Goal: Contribute content

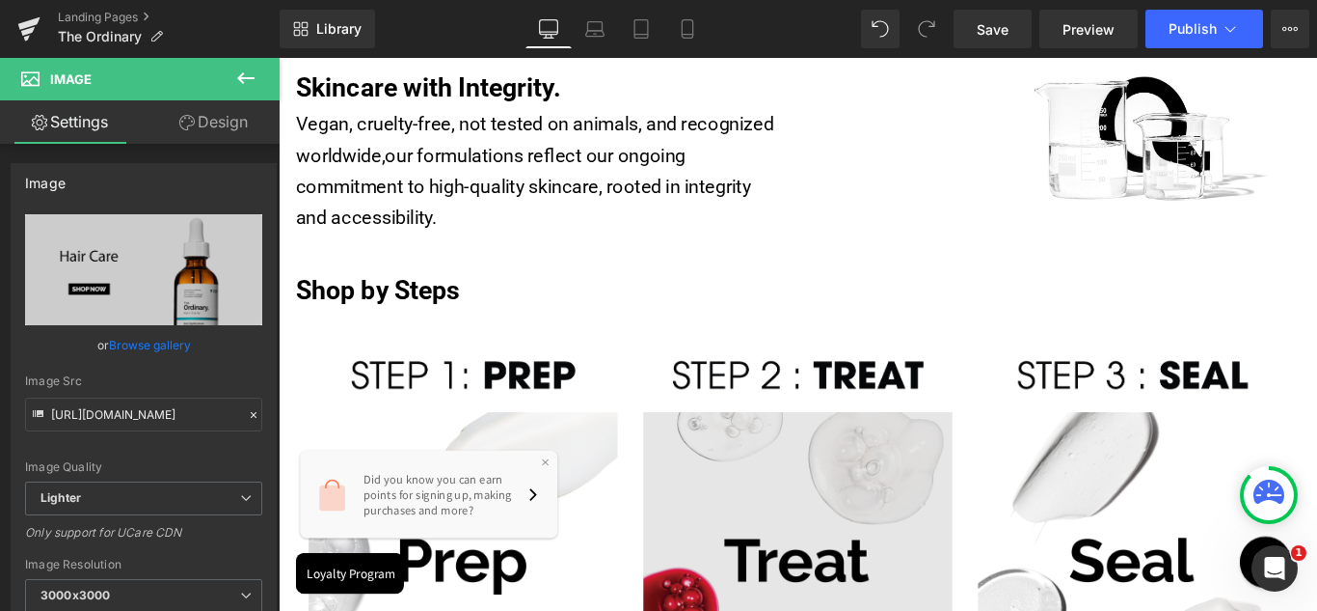
scroll to position [868, 0]
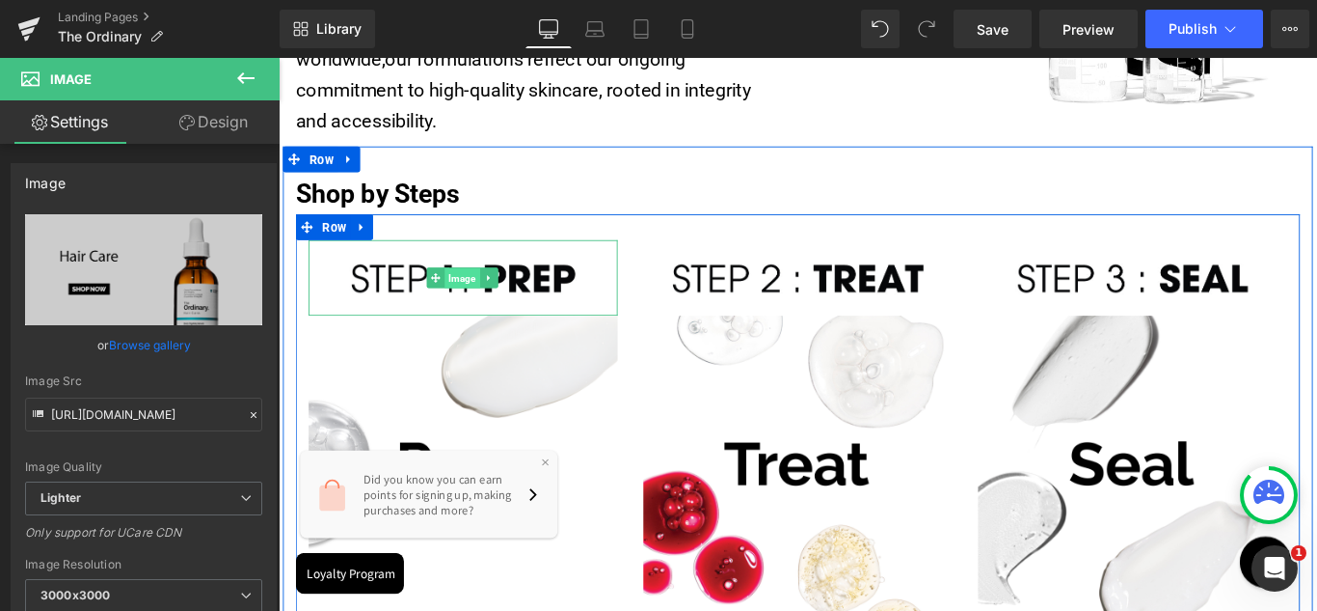
click at [487, 302] on span "Image" at bounding box center [486, 305] width 40 height 23
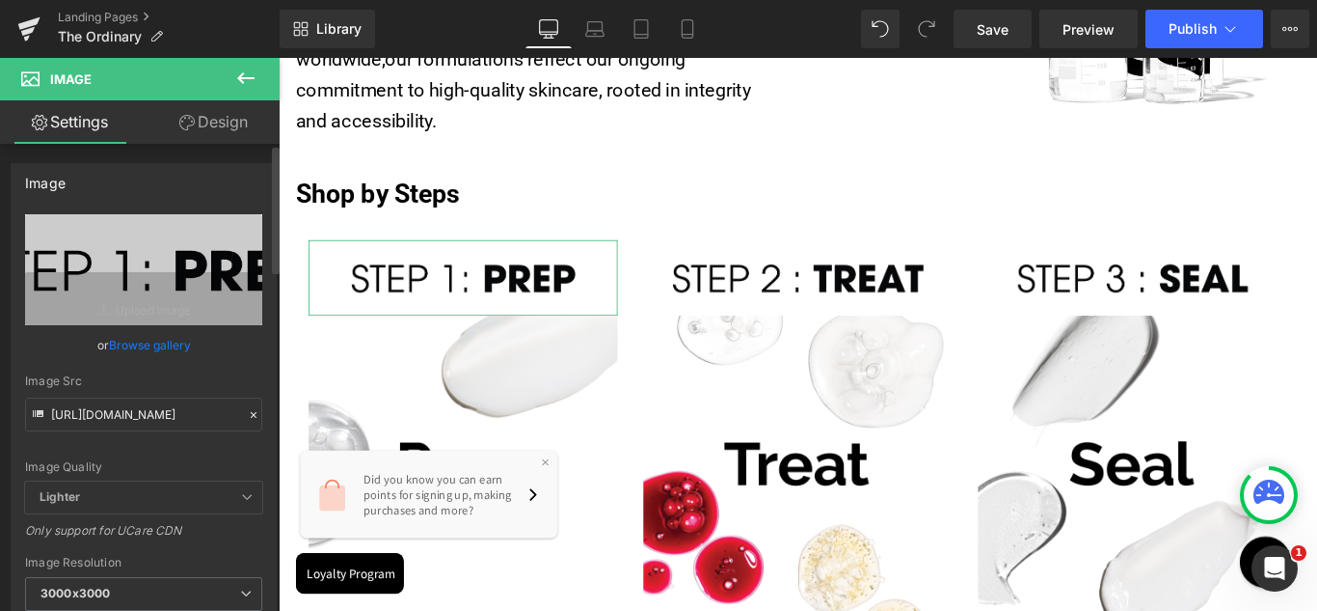
click at [137, 346] on link "Browse gallery" at bounding box center [150, 345] width 82 height 34
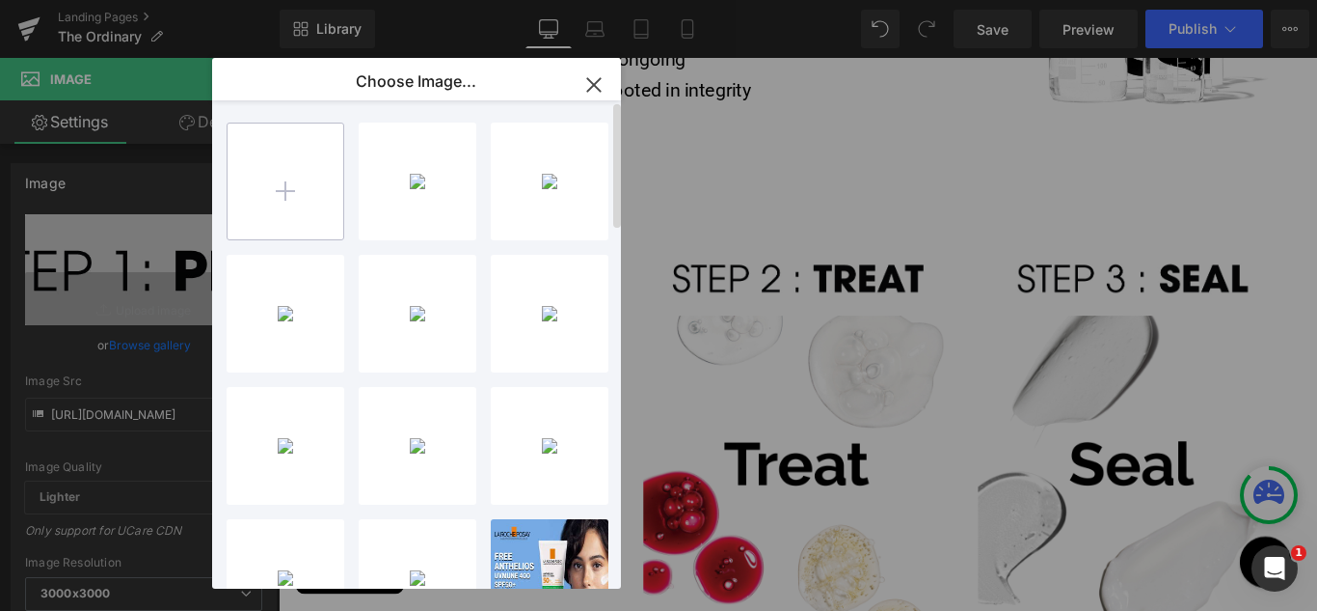
click at [296, 189] on input "file" at bounding box center [286, 181] width 116 height 116
type input "C:\fakepath\theordinary_shopbysteps_step1_prep.jpg"
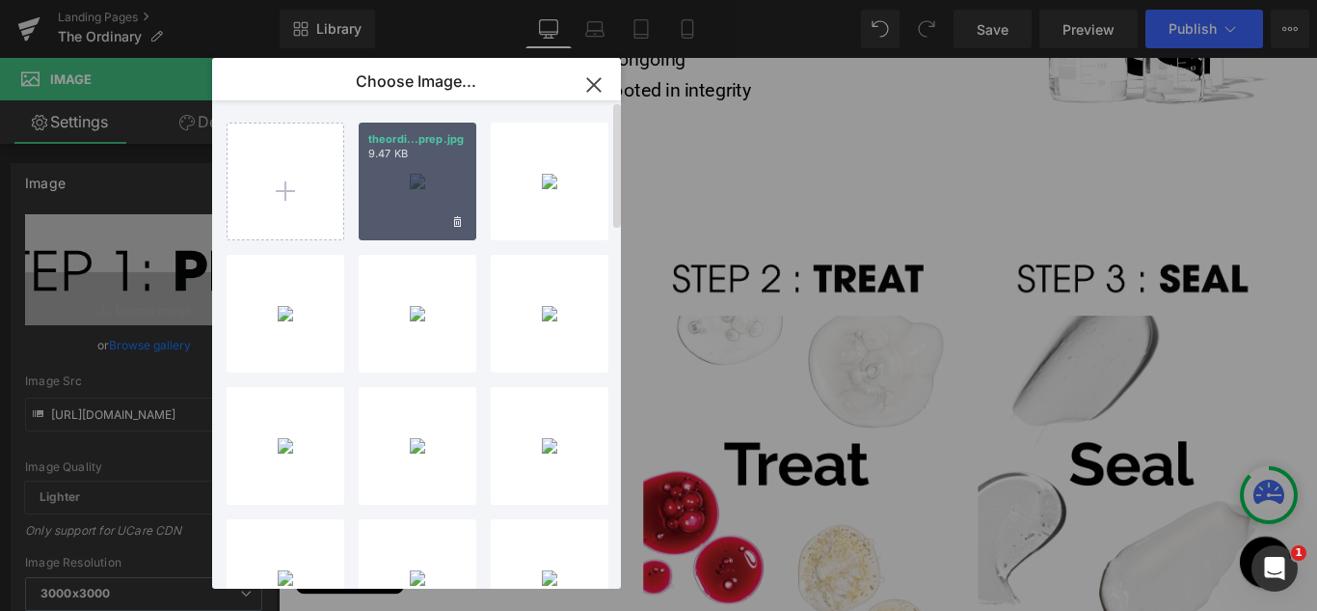
click at [388, 190] on div "theordi...prep.jpg 9.47 KB" at bounding box center [418, 181] width 118 height 118
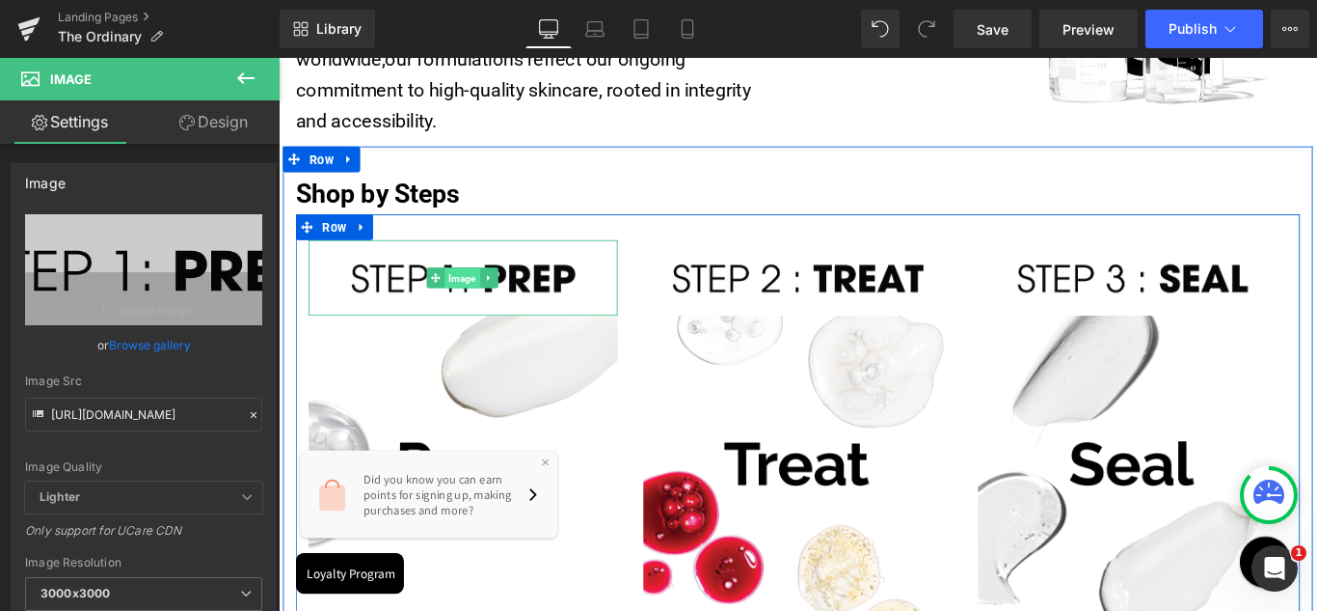
click at [473, 307] on span "Image" at bounding box center [486, 305] width 40 height 23
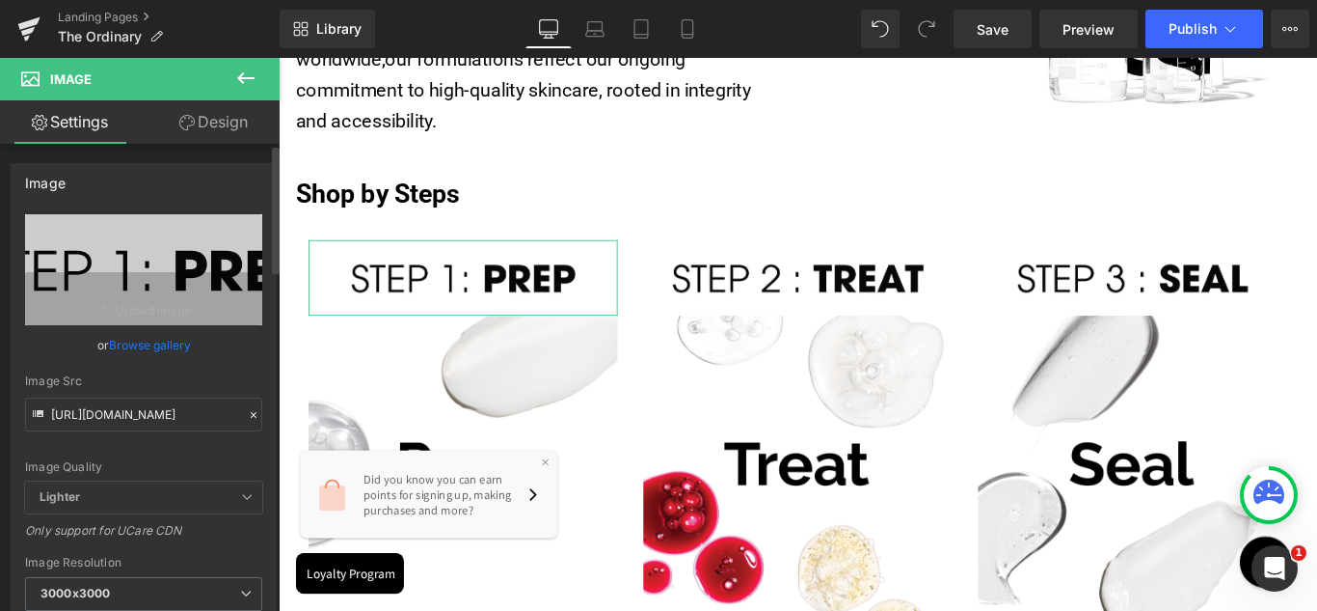
click at [127, 344] on link "Browse gallery" at bounding box center [150, 345] width 82 height 34
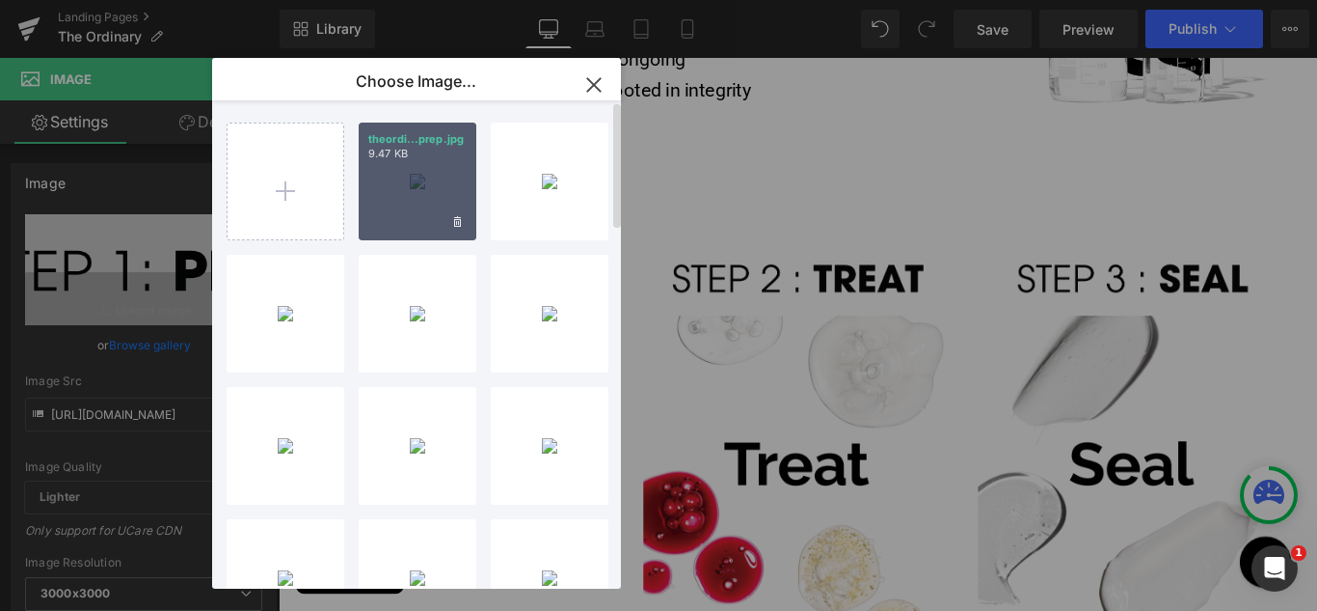
click at [435, 184] on div "theordi...prep.jpg 9.47 KB" at bounding box center [418, 181] width 118 height 118
type input "[URL][DOMAIN_NAME]"
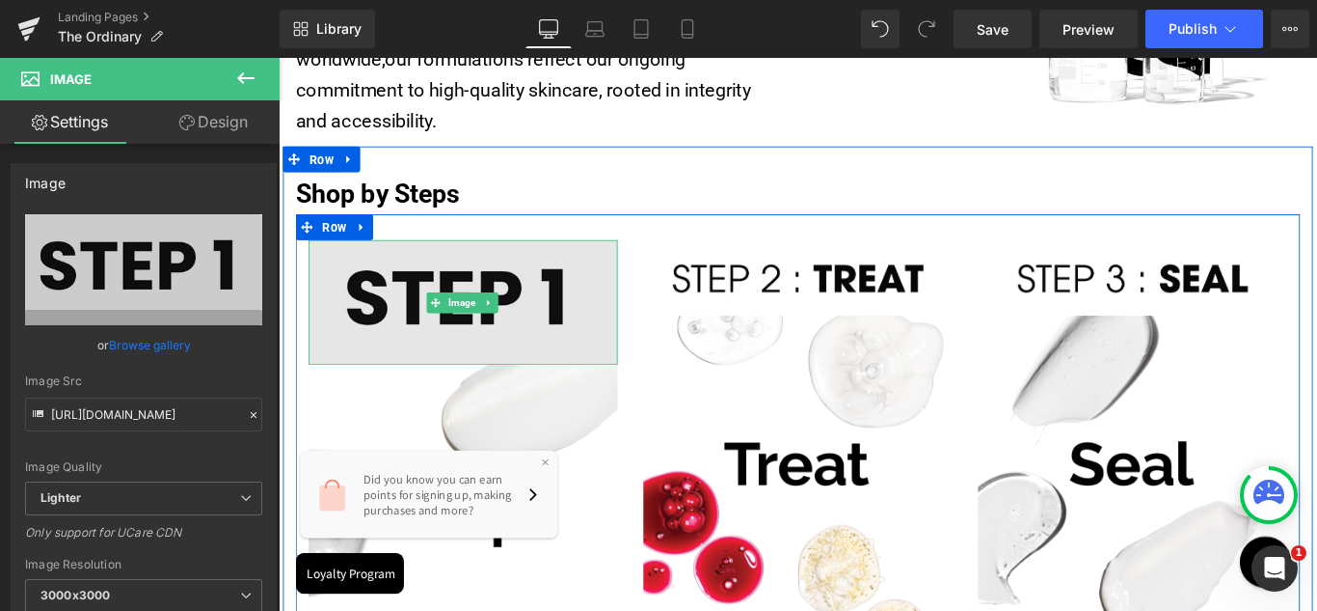
click at [466, 360] on img at bounding box center [485, 332] width 347 height 140
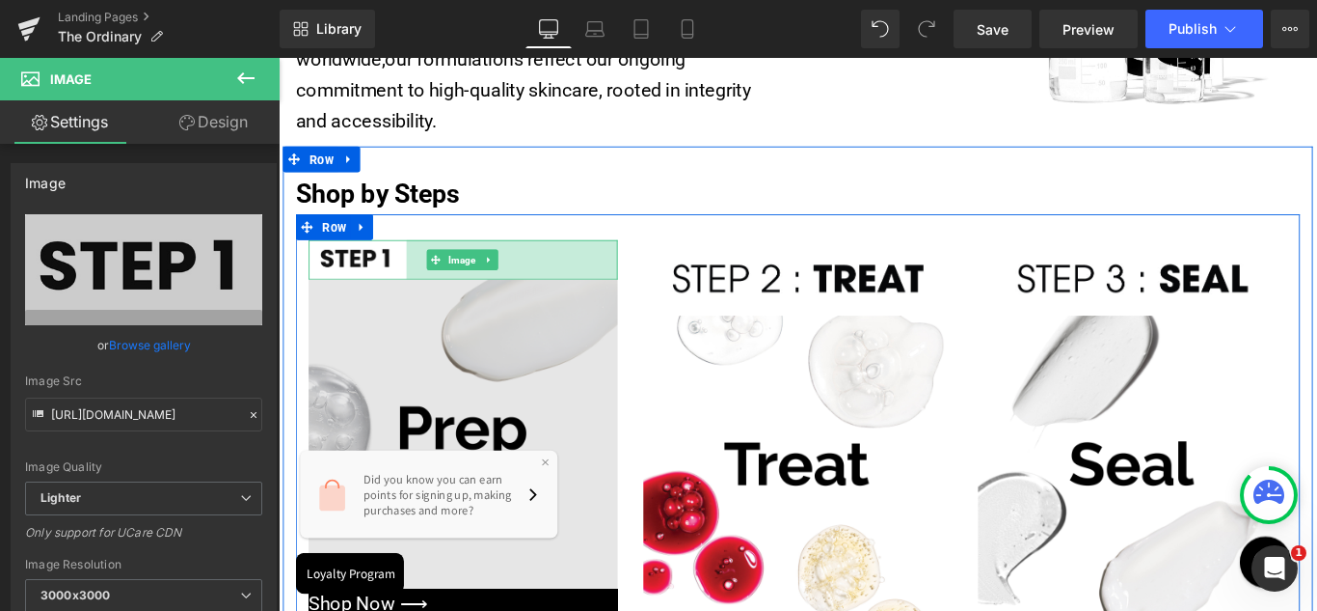
drag, startPoint x: 649, startPoint y: 394, endPoint x: 412, endPoint y: 336, distance: 244.2
click at [412, 336] on div "Image 246px Image Shop Now ⟶ Button" at bounding box center [486, 475] width 376 height 426
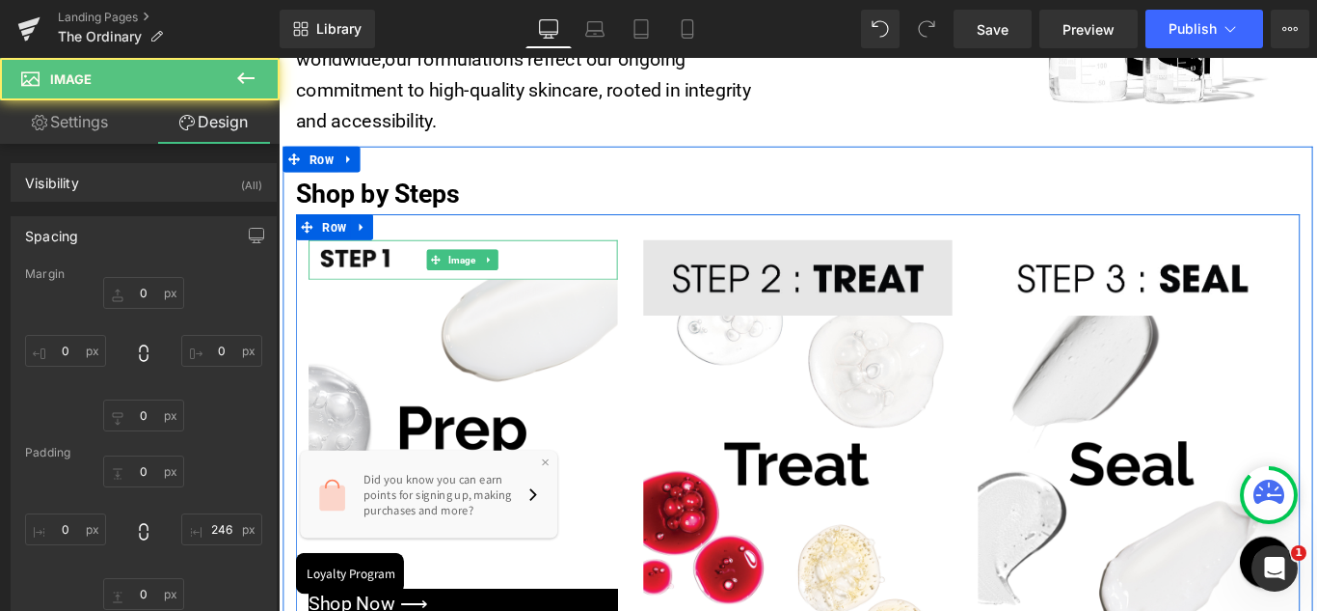
click at [856, 288] on div "Image" at bounding box center [862, 304] width 347 height 85
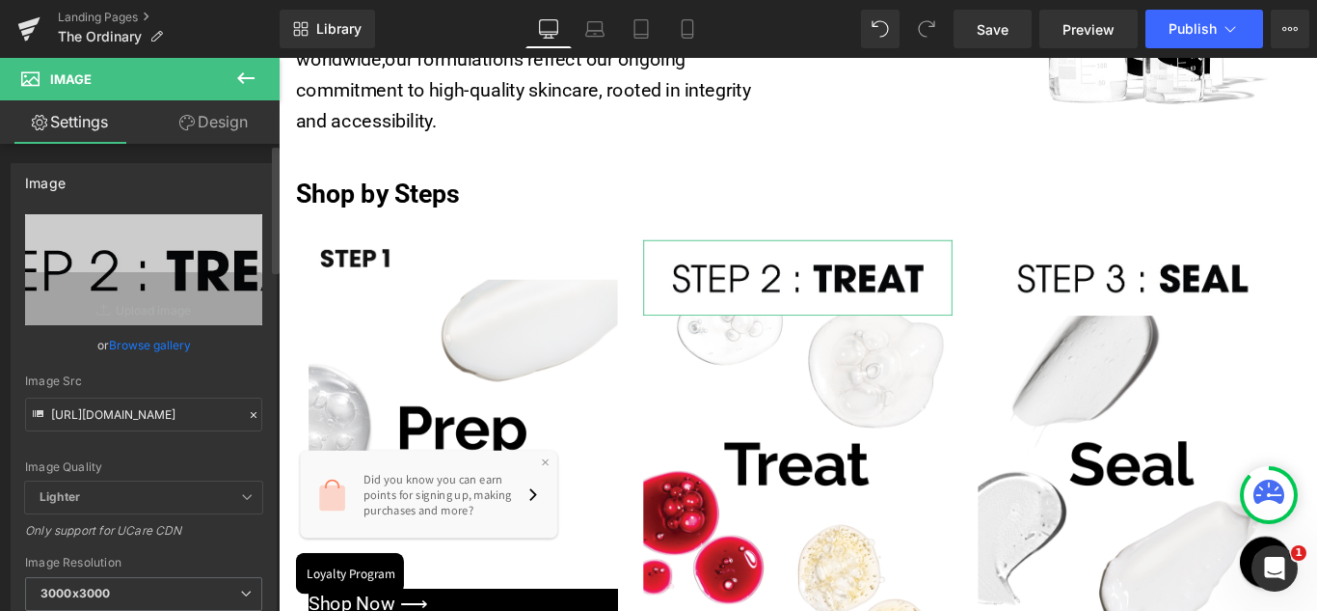
click at [131, 339] on link "Browse gallery" at bounding box center [150, 345] width 82 height 34
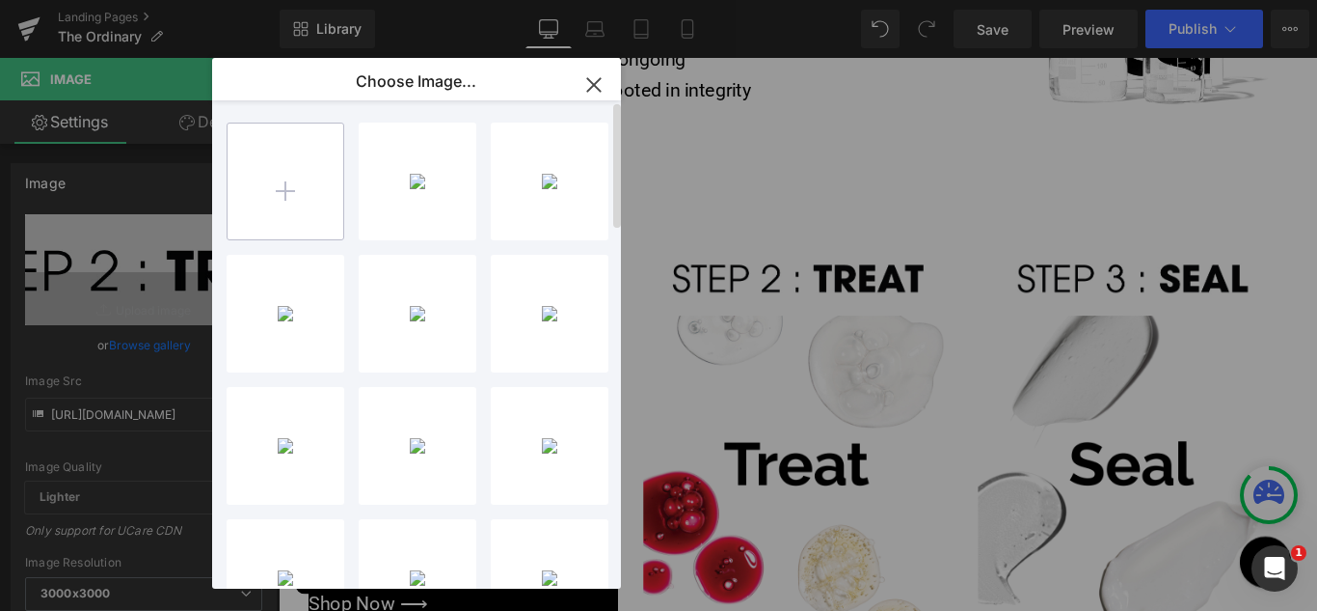
click at [319, 189] on input "file" at bounding box center [286, 181] width 116 height 116
type input "C:\fakepath\theordinary_shopbysteps_step2_treat.jpg"
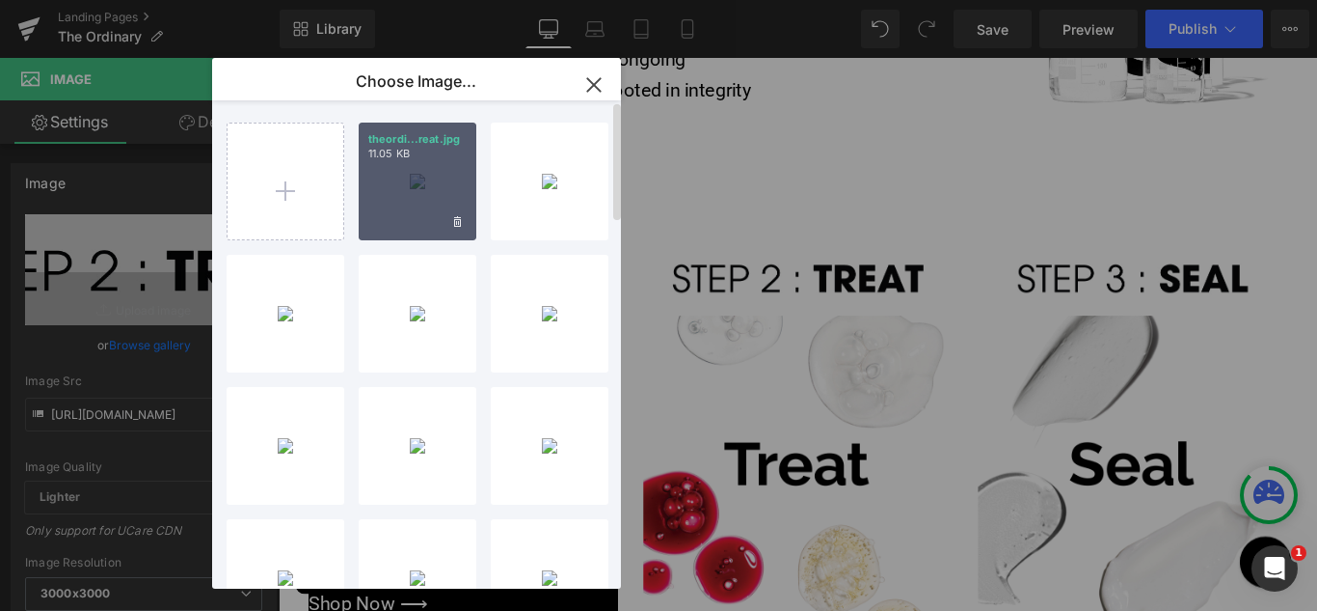
click at [413, 187] on div "theordi...reat.jpg 11.05 KB" at bounding box center [418, 181] width 118 height 118
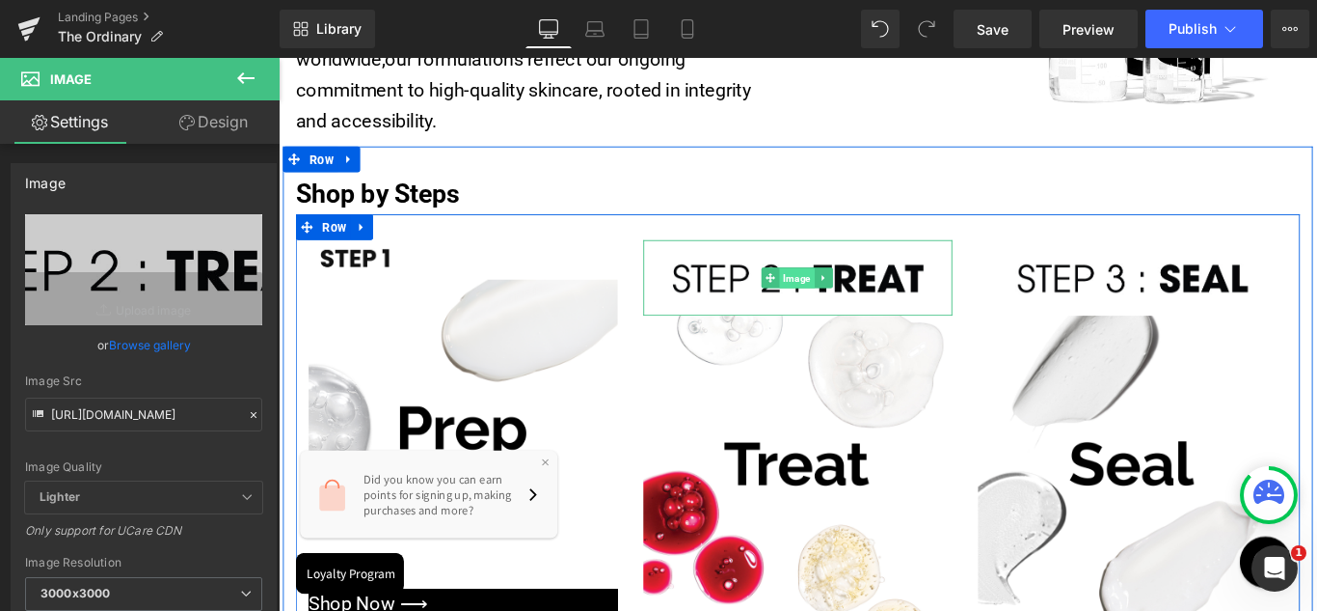
click at [851, 296] on span "Image" at bounding box center [862, 305] width 40 height 23
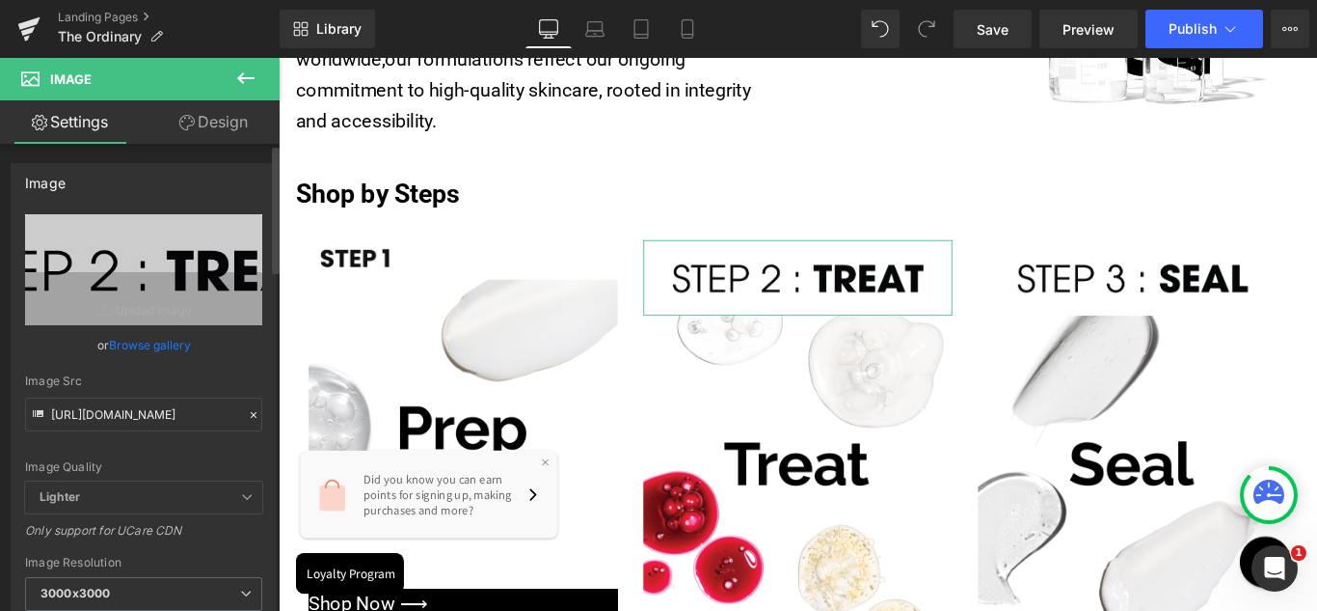
click at [135, 339] on link "Browse gallery" at bounding box center [150, 345] width 82 height 34
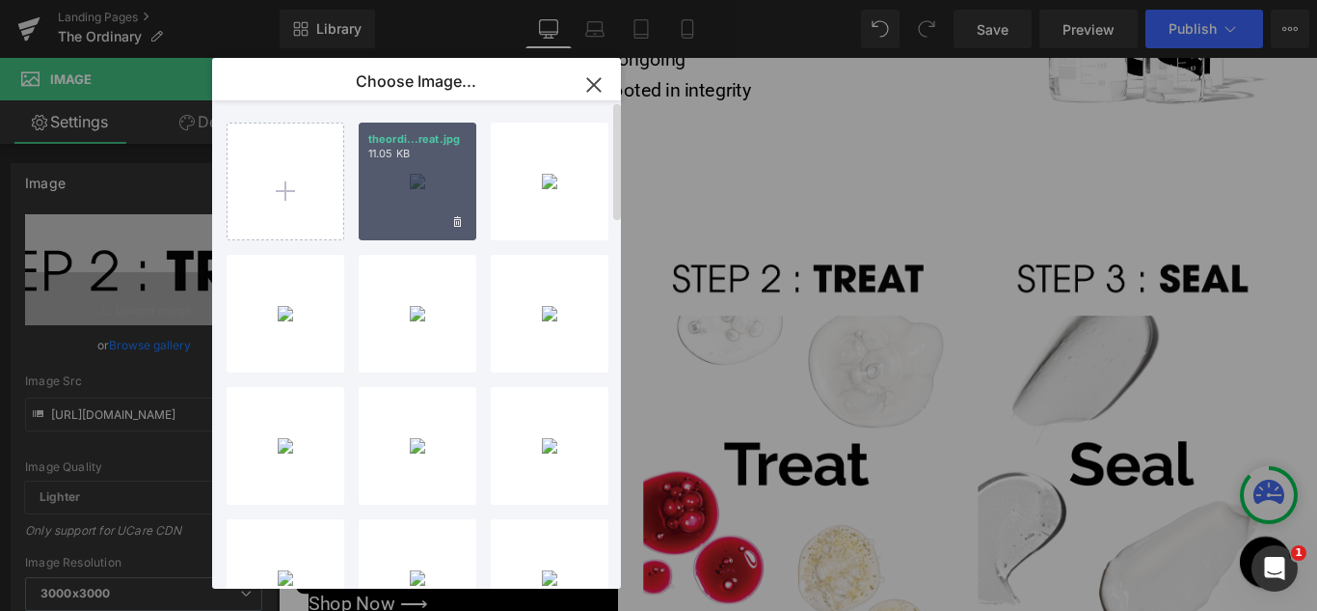
click at [413, 193] on div "theordi...reat.jpg 11.05 KB" at bounding box center [418, 181] width 118 height 118
type input "[URL][DOMAIN_NAME]"
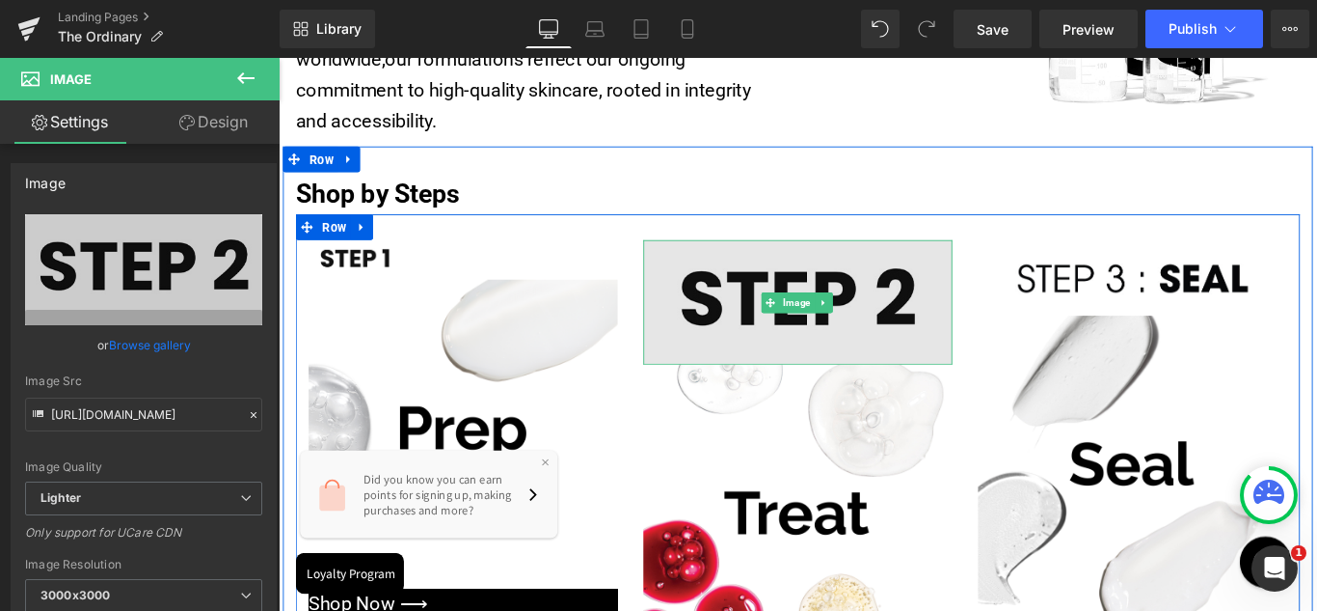
click at [889, 307] on img at bounding box center [862, 332] width 347 height 140
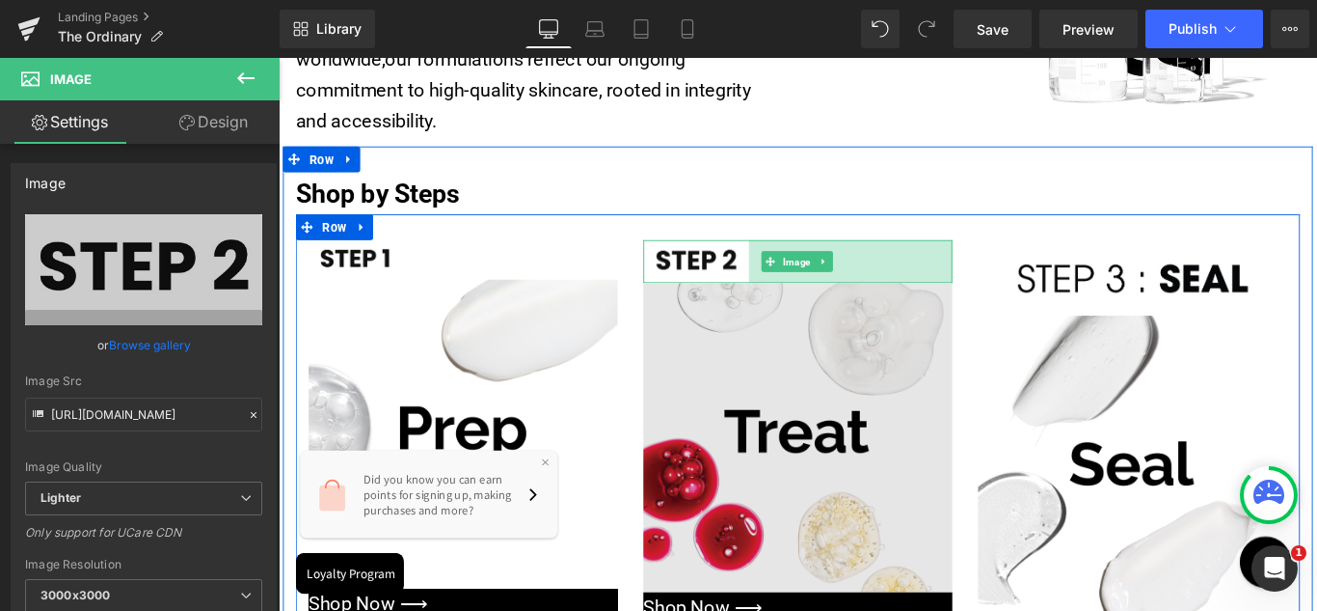
drag, startPoint x: 1027, startPoint y: 352, endPoint x: 799, endPoint y: 323, distance: 230.4
click at [799, 323] on div "Image 237px Image Shop Now ⟶ Button" at bounding box center [862, 477] width 376 height 430
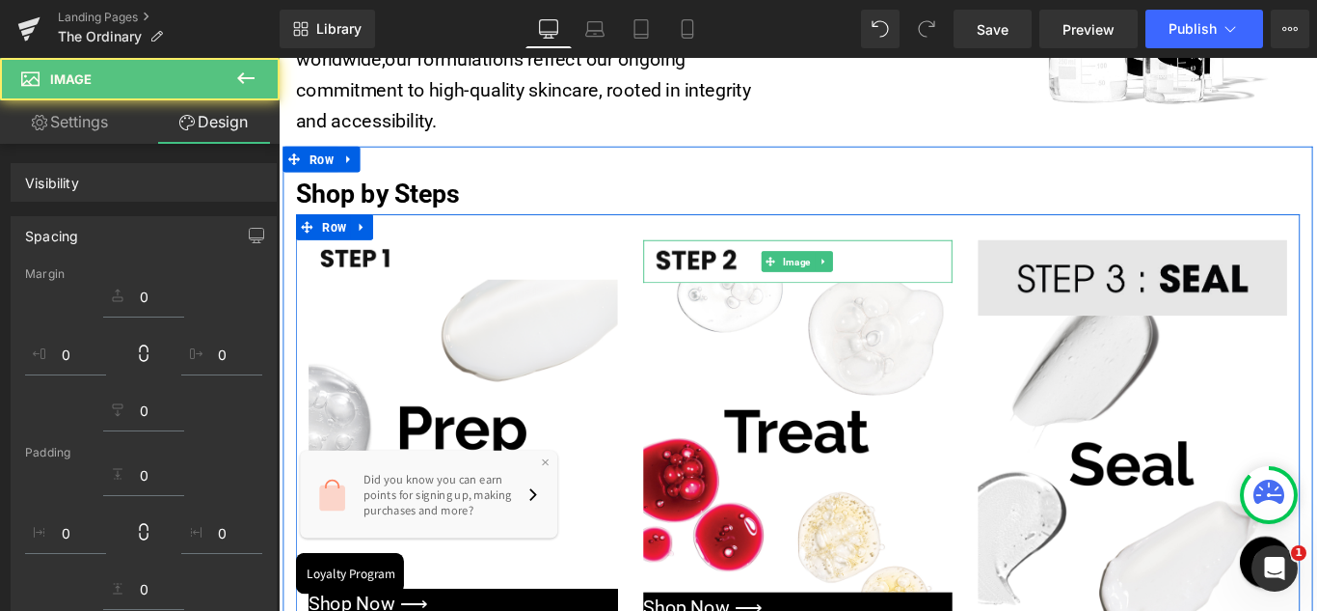
click at [1223, 295] on div "Image" at bounding box center [1238, 304] width 347 height 85
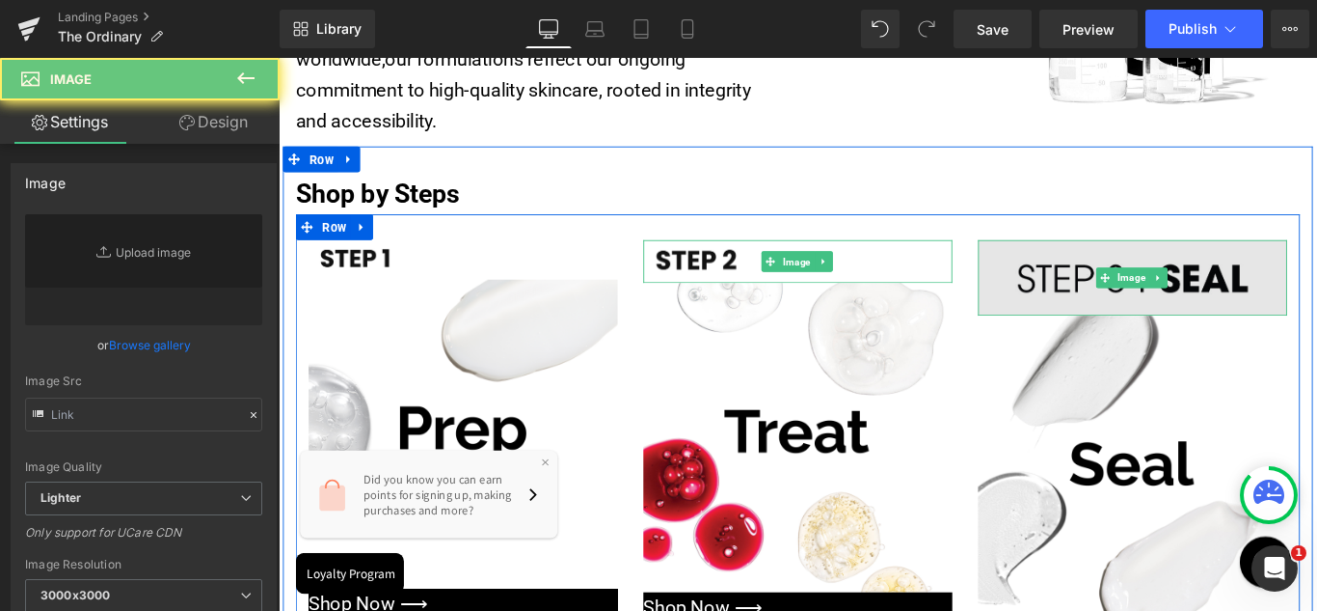
type input "[URL][DOMAIN_NAME]"
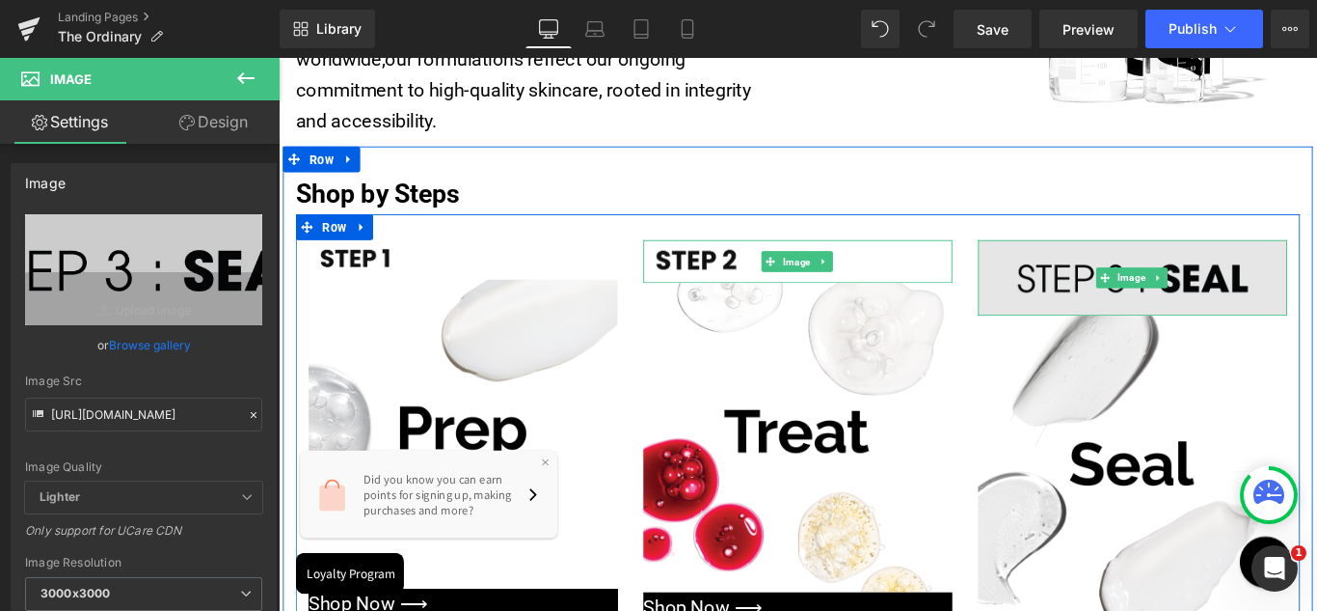
click at [1223, 295] on span "Image" at bounding box center [1238, 304] width 40 height 23
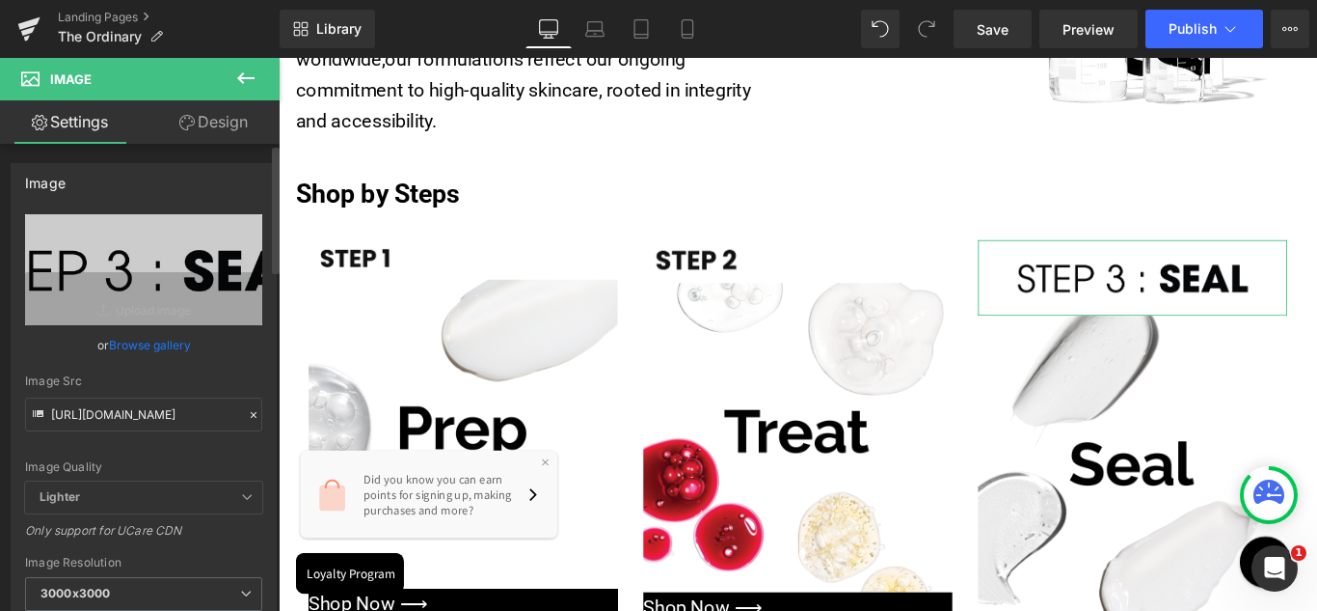
click at [151, 345] on link "Browse gallery" at bounding box center [150, 345] width 82 height 34
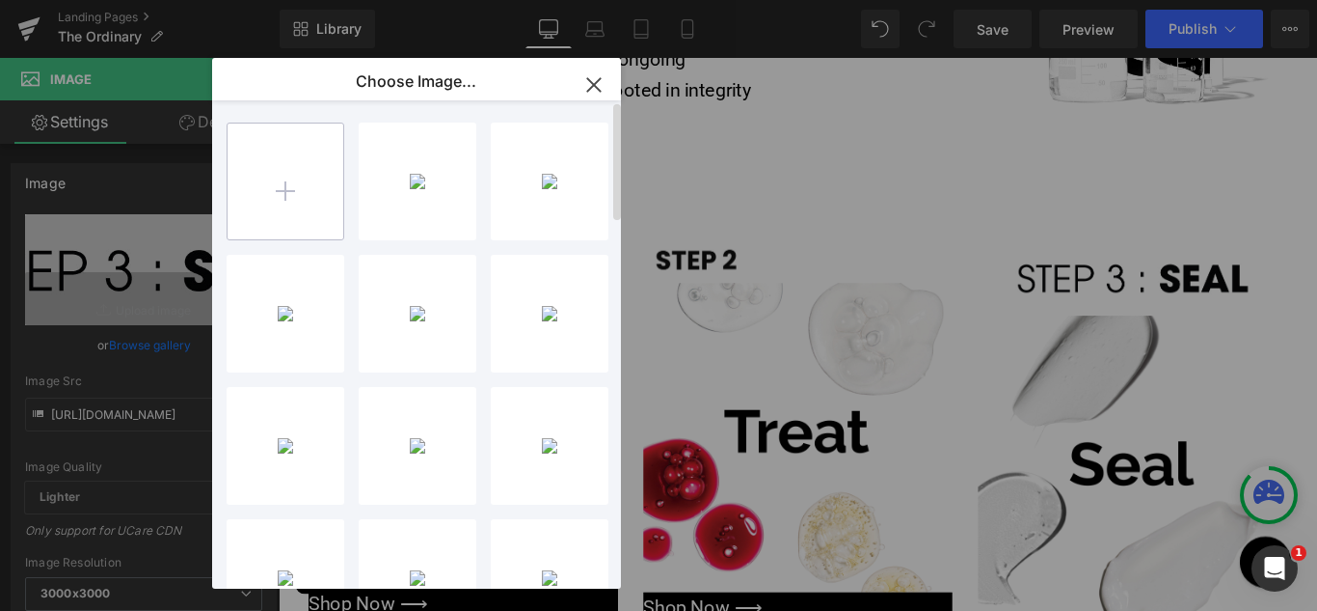
click at [286, 199] on input "file" at bounding box center [286, 181] width 116 height 116
type input "C:\fakepath\theordinary_shopbysteps_step3_seal.jpg"
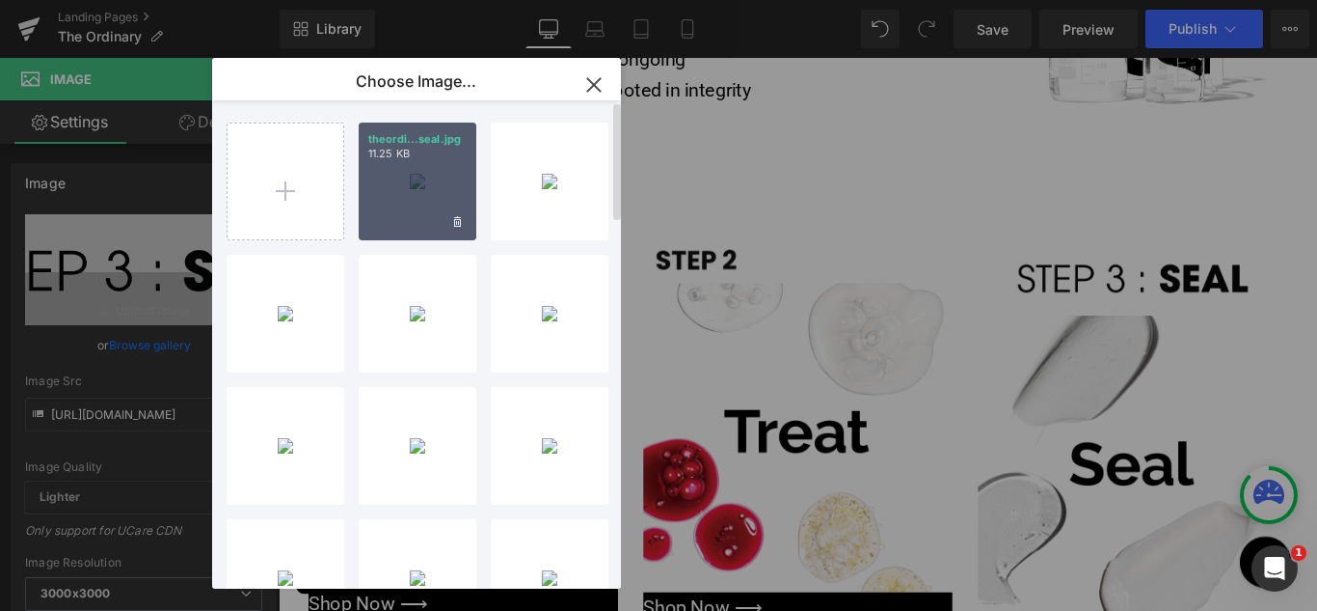
click at [413, 182] on div "theordi...seal.jpg 11.25 KB" at bounding box center [418, 181] width 118 height 118
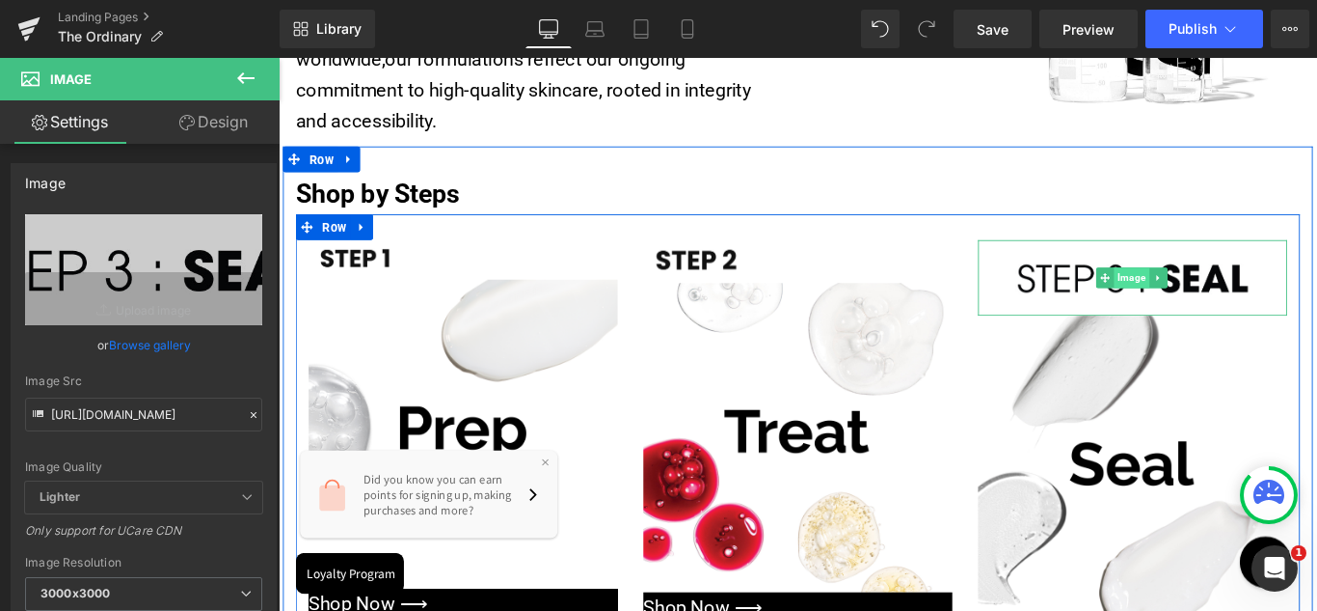
click at [1225, 302] on span "Image" at bounding box center [1238, 304] width 40 height 23
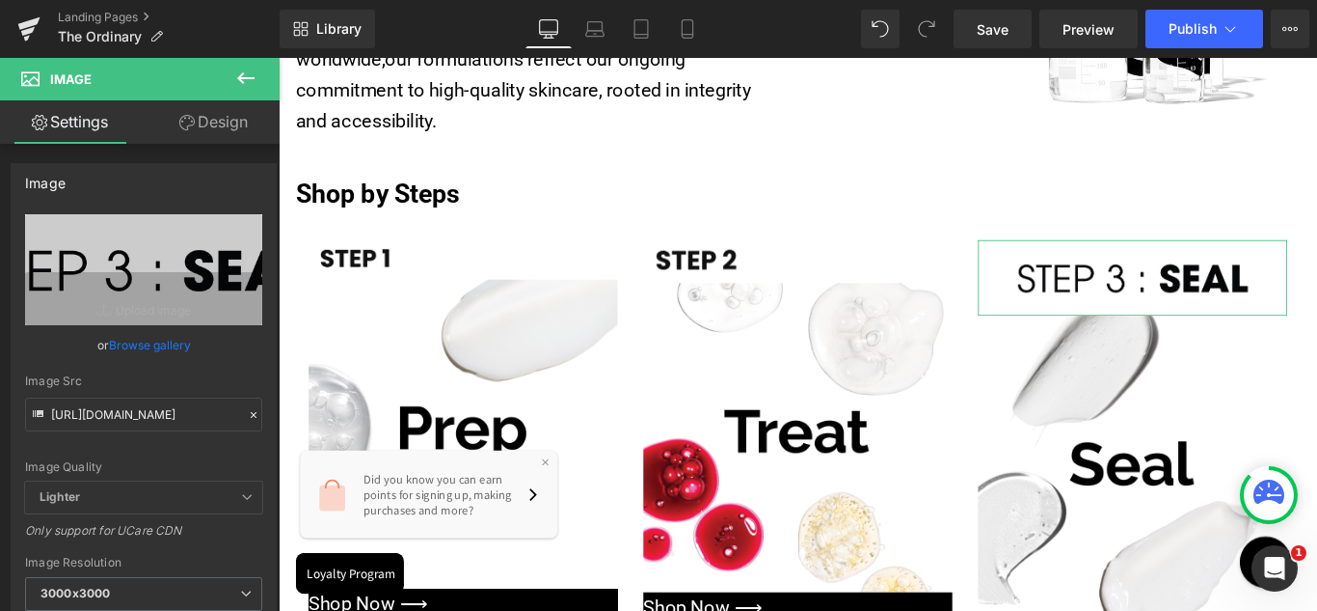
click at [167, 343] on link "Browse gallery" at bounding box center [150, 345] width 82 height 34
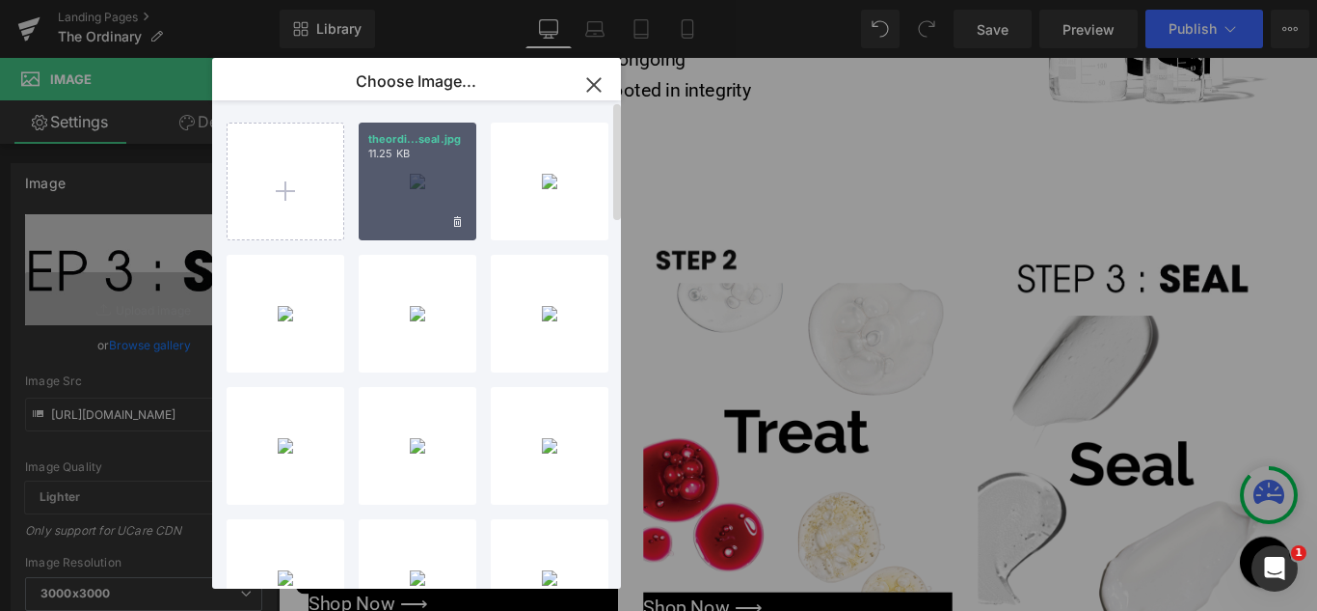
click at [398, 195] on div "theordi...seal.jpg 11.25 KB" at bounding box center [418, 181] width 118 height 118
type input "[URL][DOMAIN_NAME]"
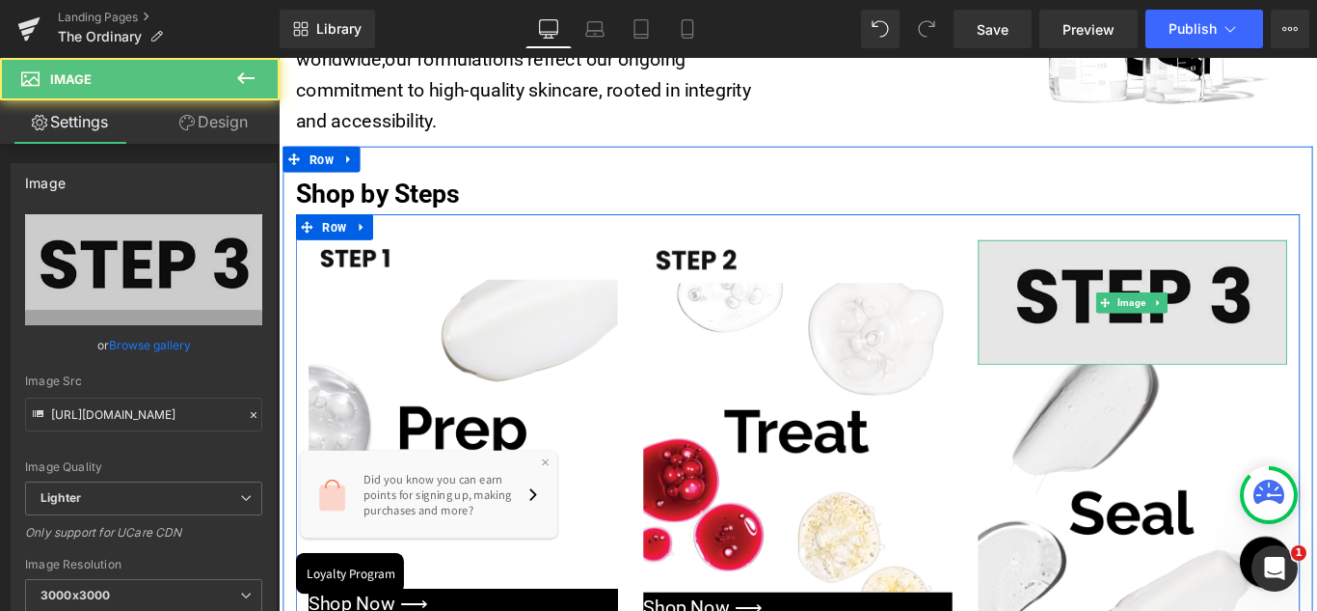
click at [1253, 362] on img at bounding box center [1238, 332] width 347 height 140
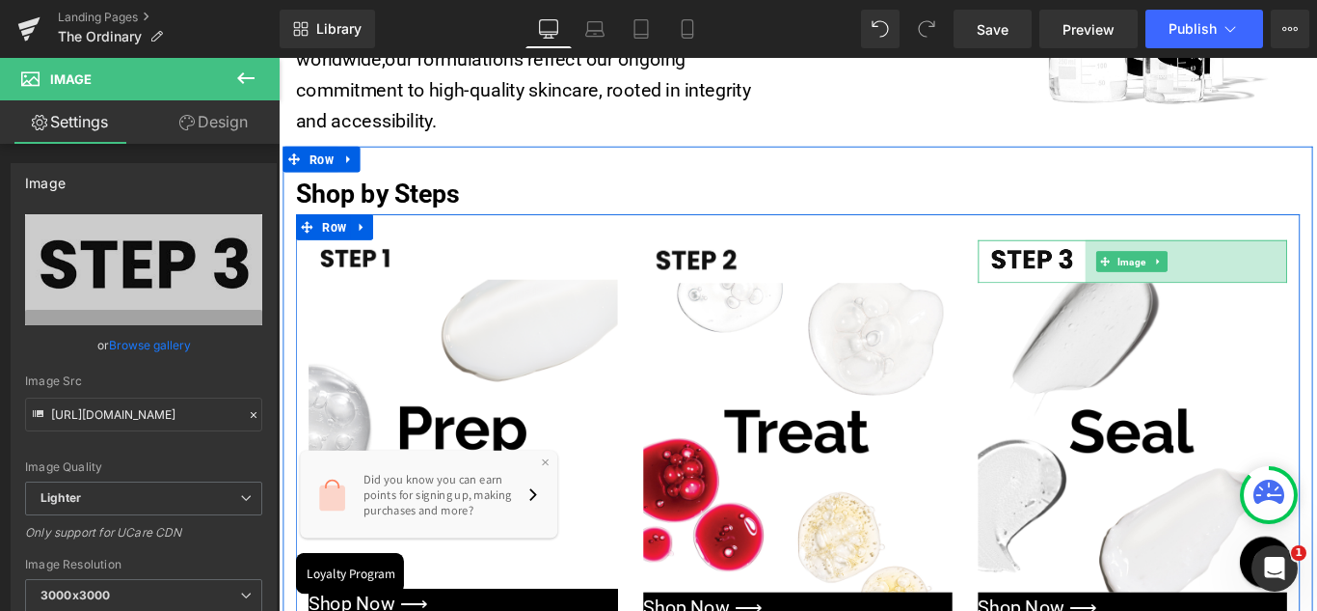
drag, startPoint x: 1398, startPoint y: 374, endPoint x: 1171, endPoint y: 301, distance: 238.2
click at [1171, 301] on div "Image 235px" at bounding box center [1238, 286] width 347 height 48
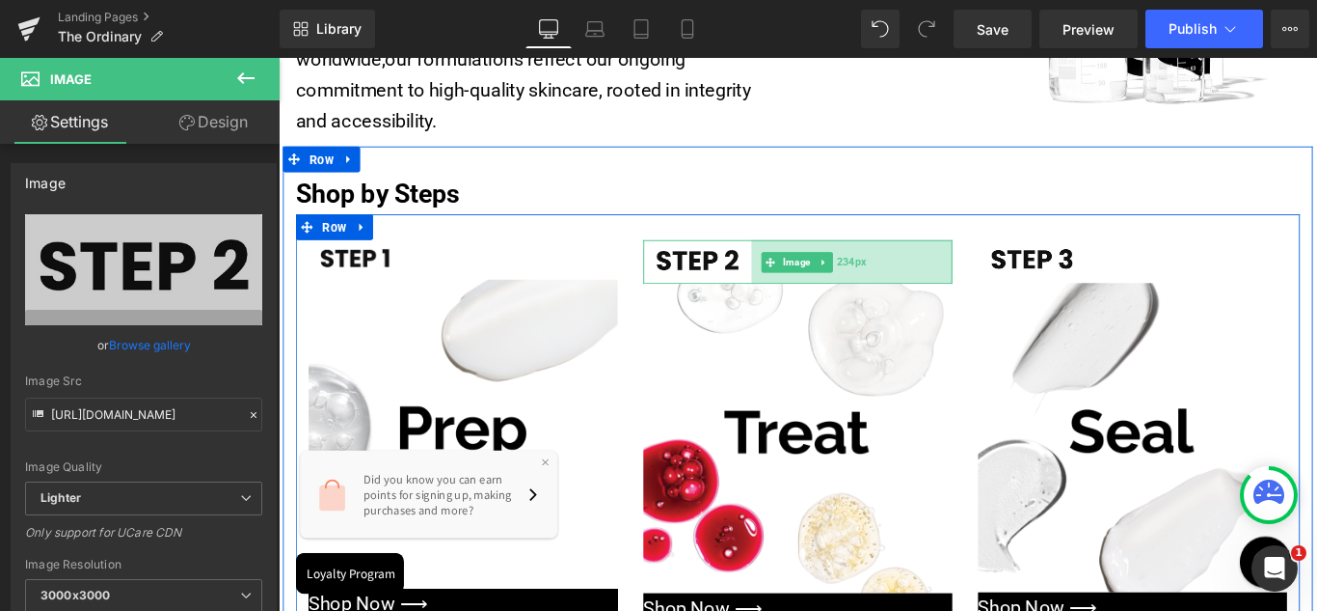
click at [1025, 286] on div "234px" at bounding box center [923, 286] width 226 height 49
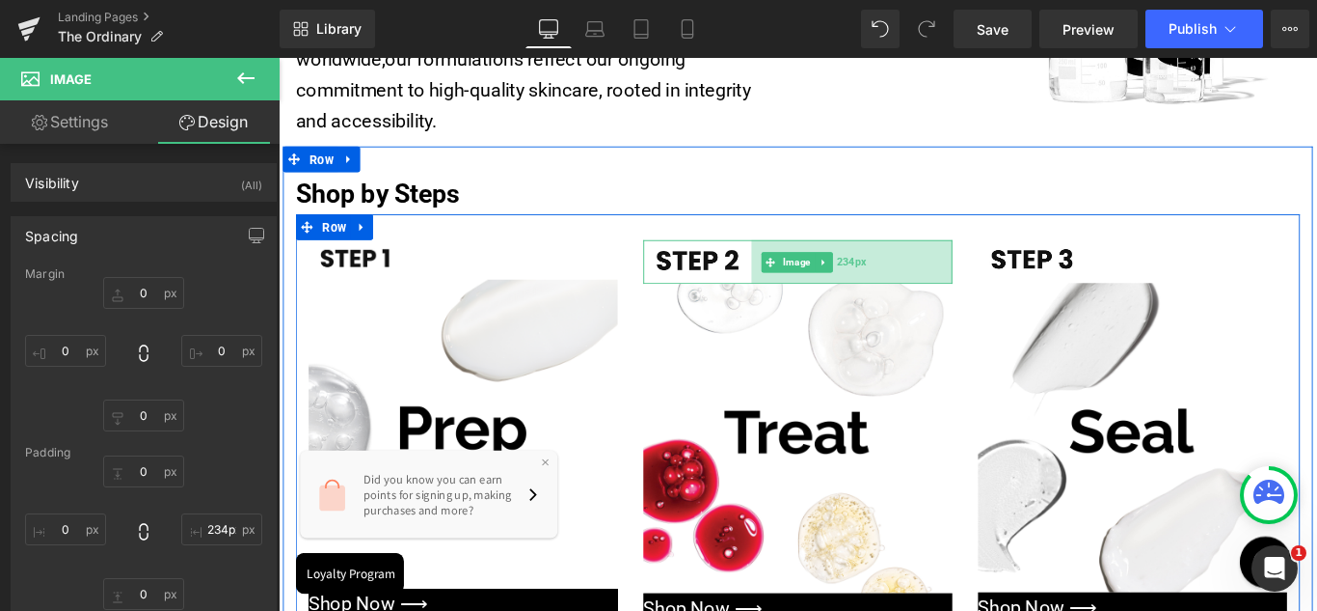
click at [1002, 276] on div "234px" at bounding box center [923, 286] width 226 height 49
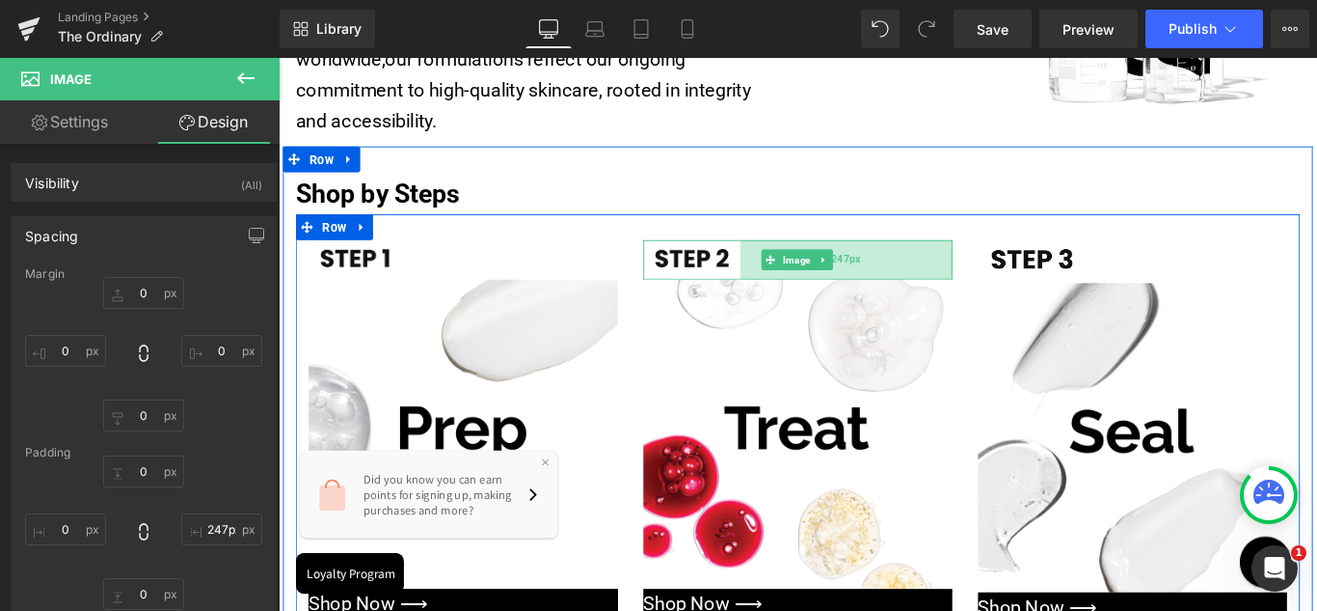
type input "246px"
drag, startPoint x: 1022, startPoint y: 284, endPoint x: 1011, endPoint y: 283, distance: 11.6
click at [1011, 283] on div "246px" at bounding box center [917, 284] width 237 height 44
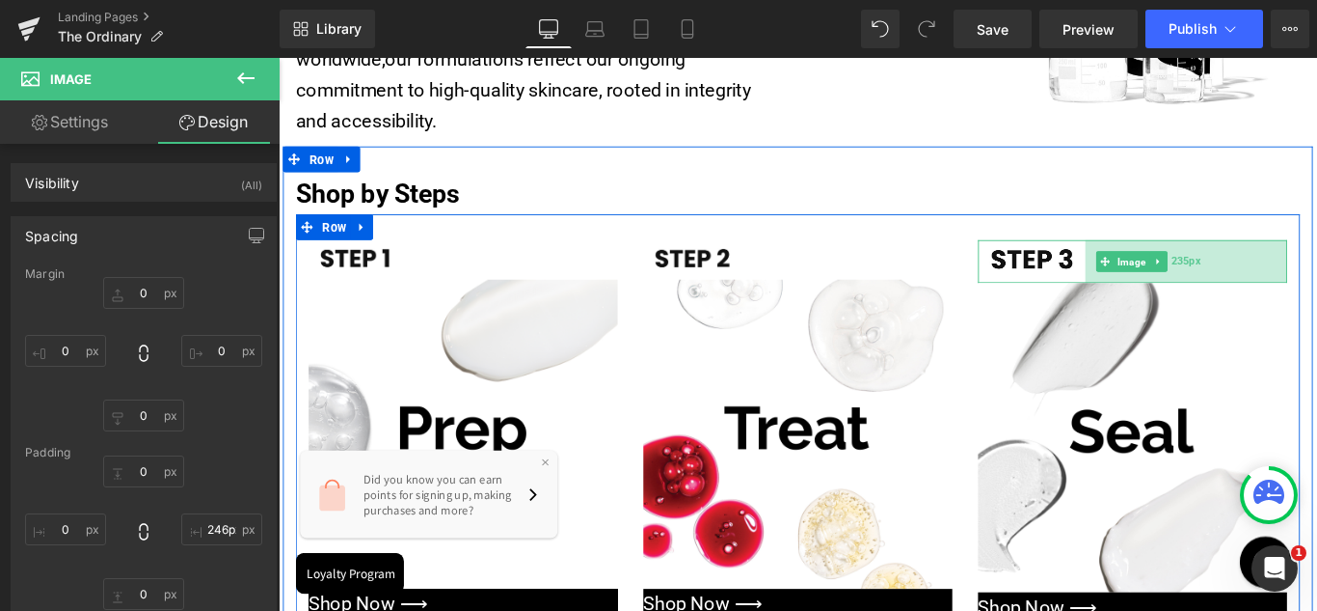
click at [1317, 282] on div "235px" at bounding box center [1298, 286] width 227 height 48
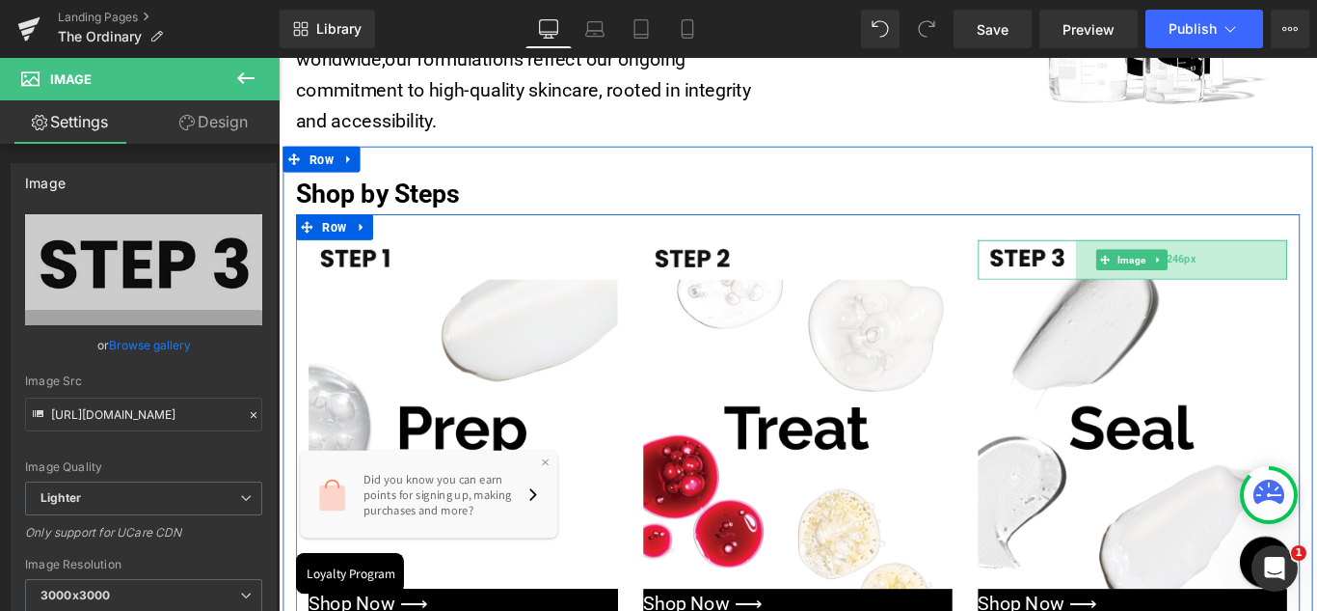
drag, startPoint x: 1399, startPoint y: 278, endPoint x: 1388, endPoint y: 282, distance: 11.3
click at [1317, 282] on div "246px" at bounding box center [1293, 284] width 237 height 44
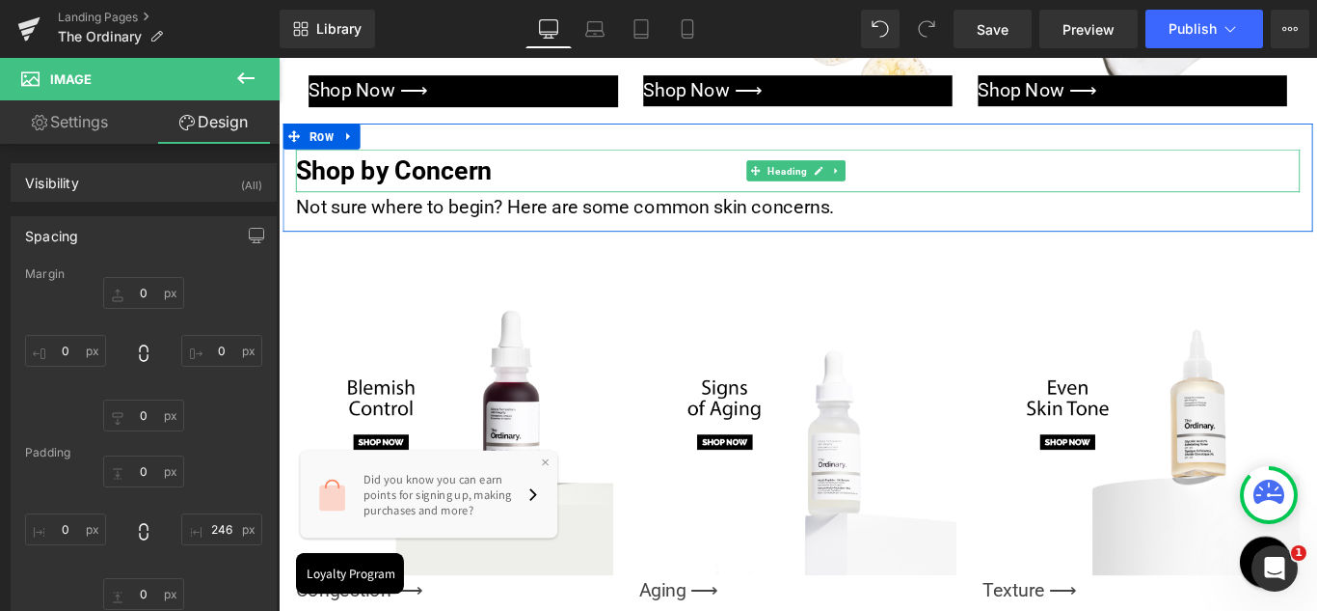
scroll to position [1447, 0]
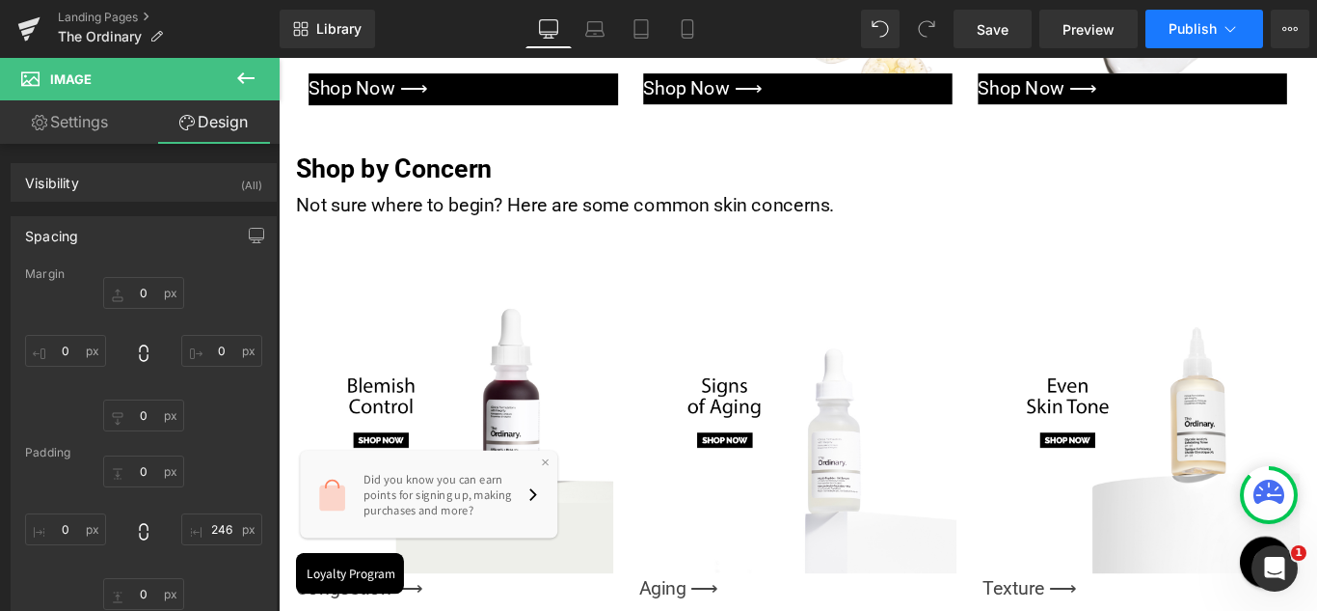
click at [1185, 29] on span "Publish" at bounding box center [1193, 28] width 48 height 15
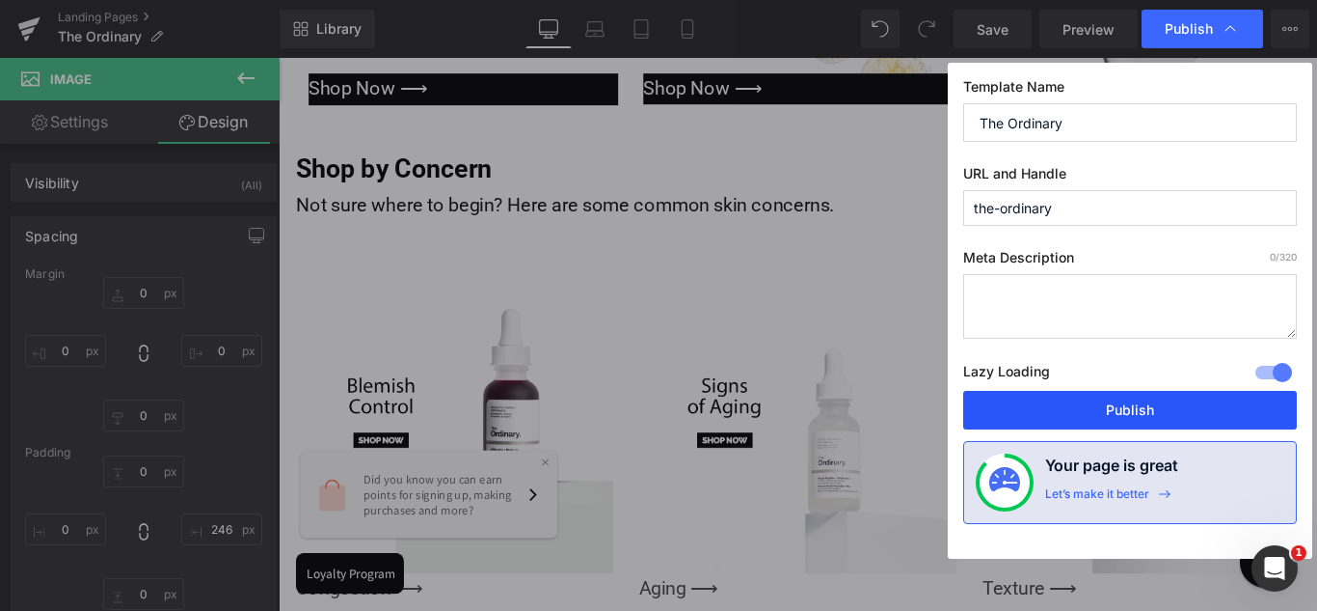
click at [1121, 409] on button "Publish" at bounding box center [1131, 410] width 334 height 39
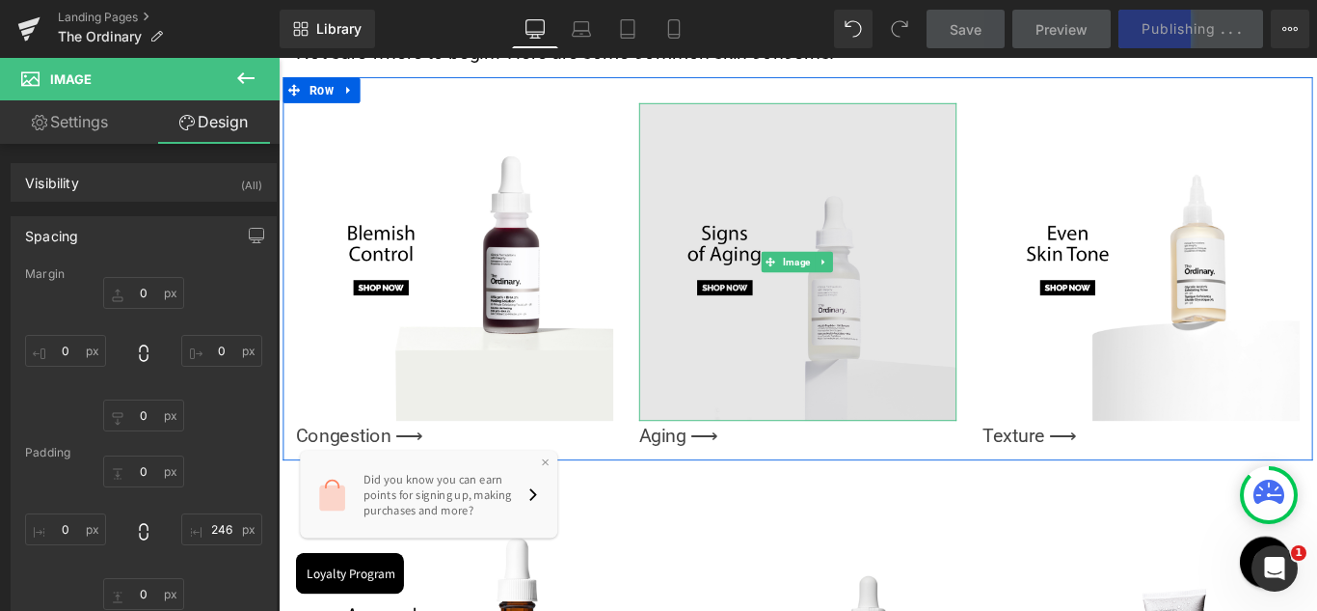
scroll to position [1640, 0]
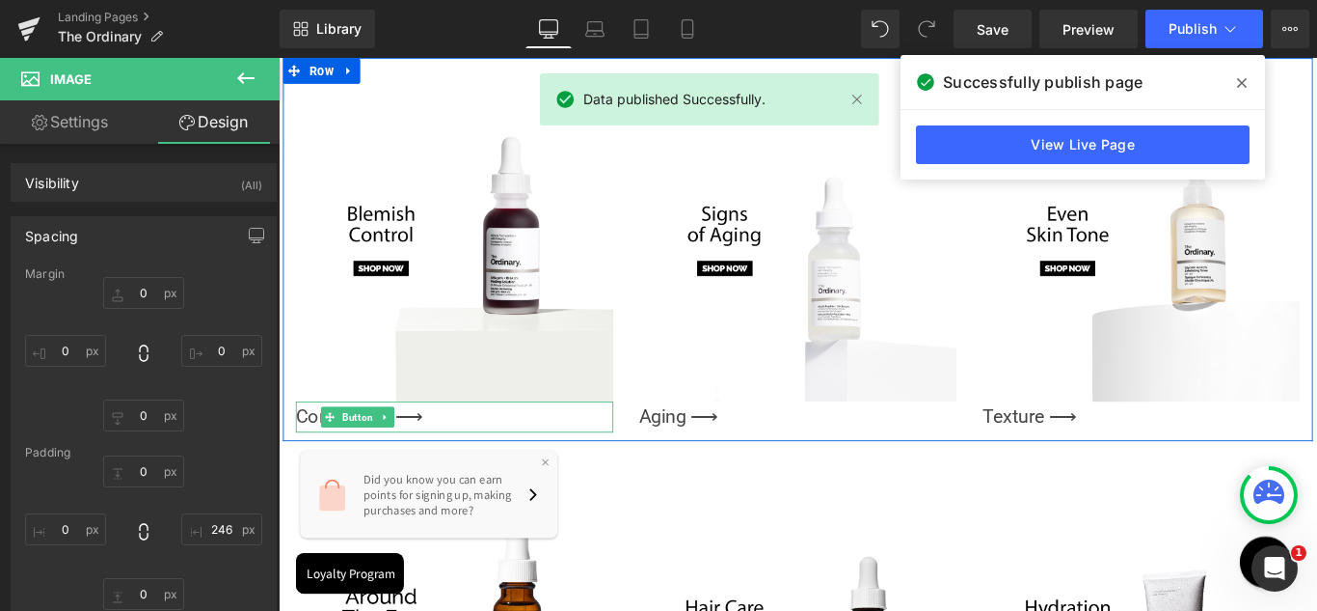
click at [493, 459] on div "Congestion ⟶" at bounding box center [476, 461] width 357 height 35
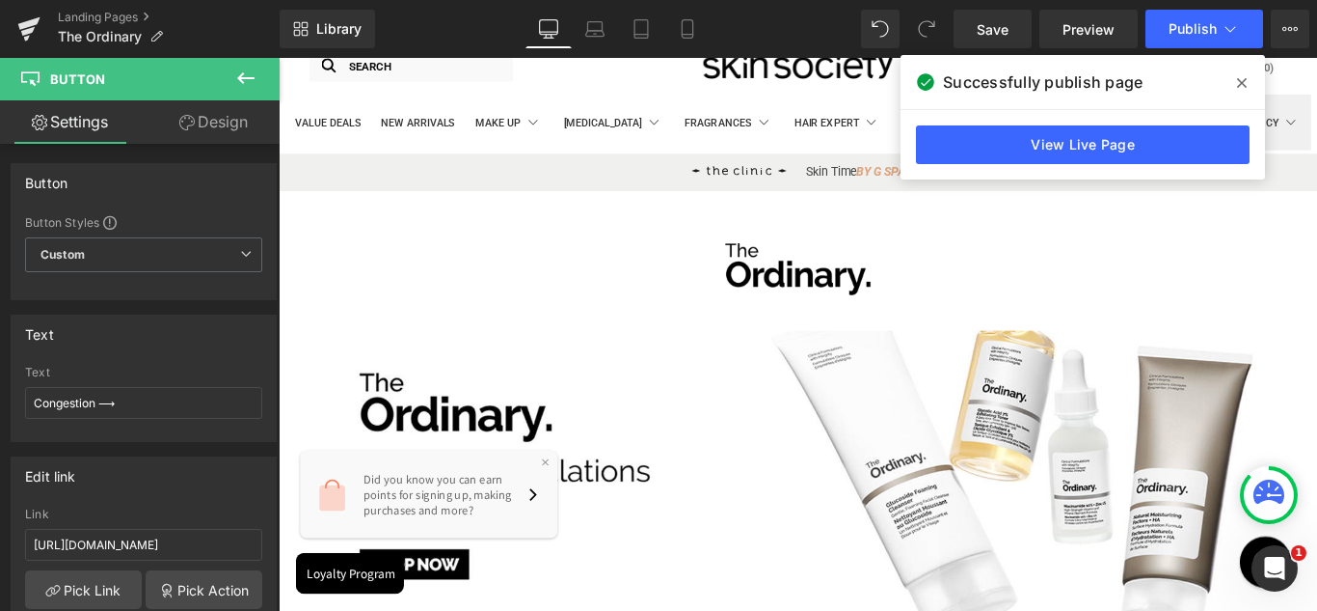
scroll to position [0, 0]
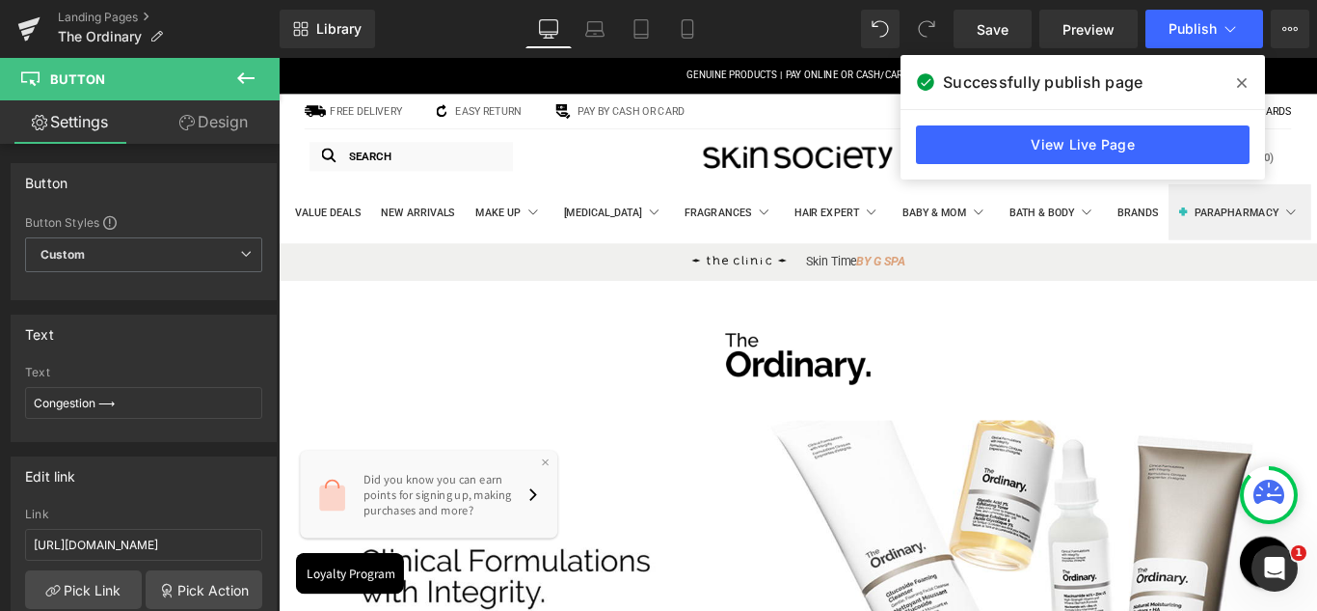
click at [1239, 80] on icon at bounding box center [1242, 83] width 10 height 10
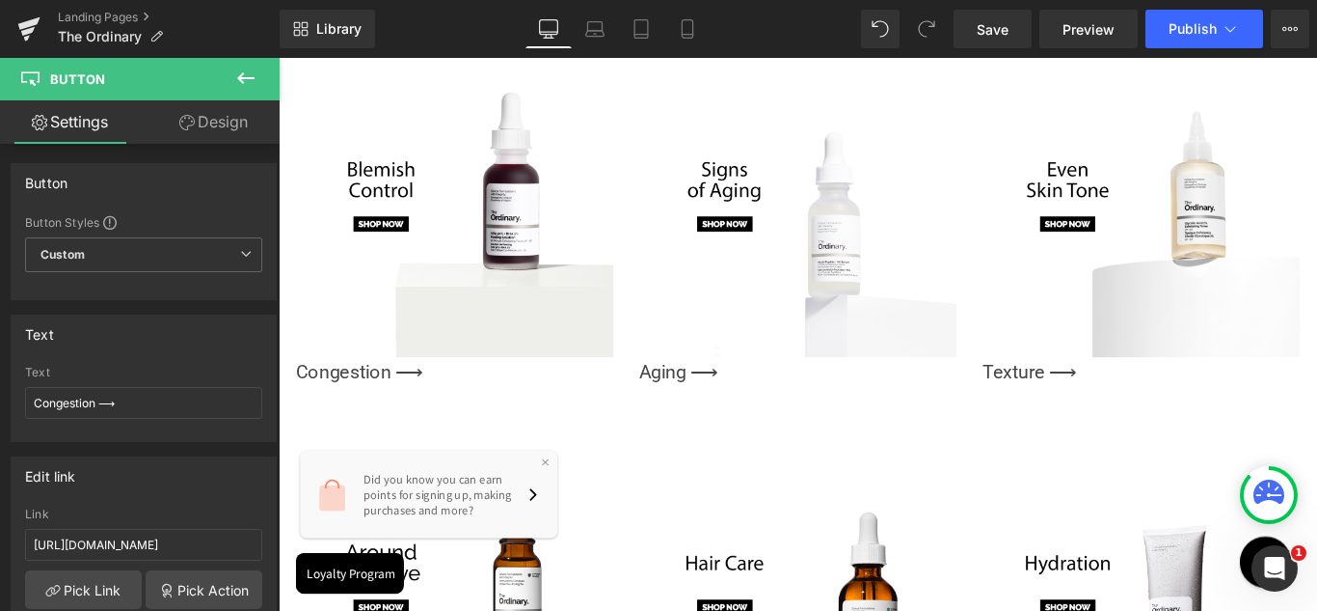
scroll to position [1736, 0]
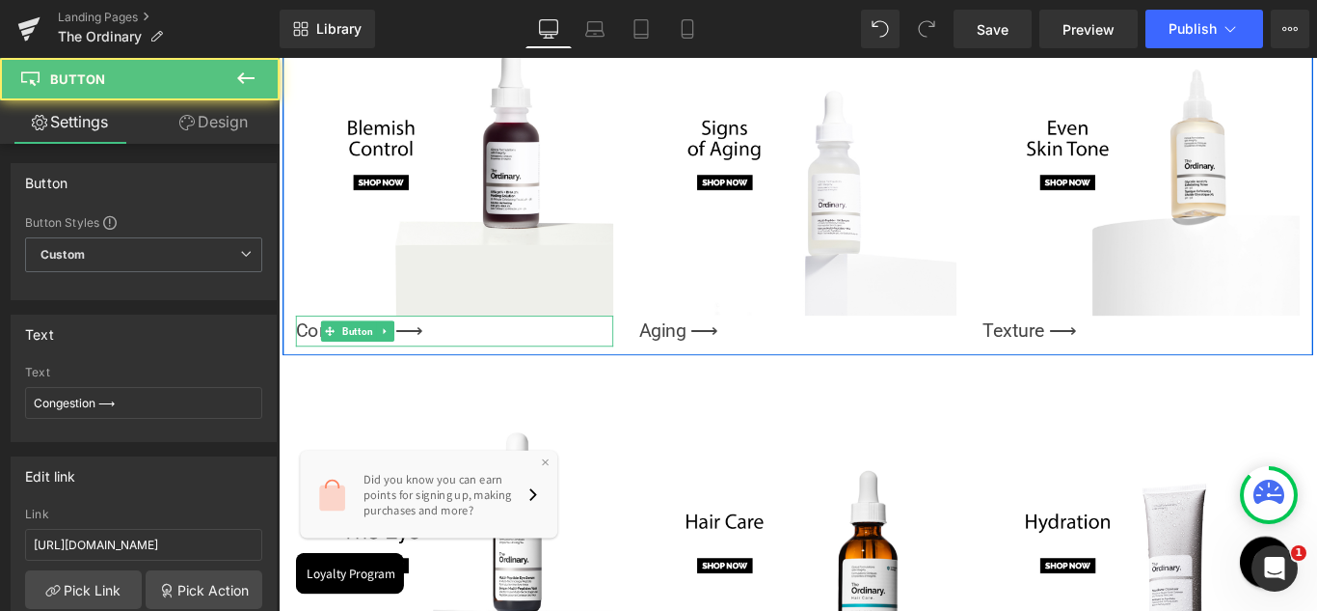
click at [439, 359] on div "Congestion ⟶" at bounding box center [476, 364] width 357 height 35
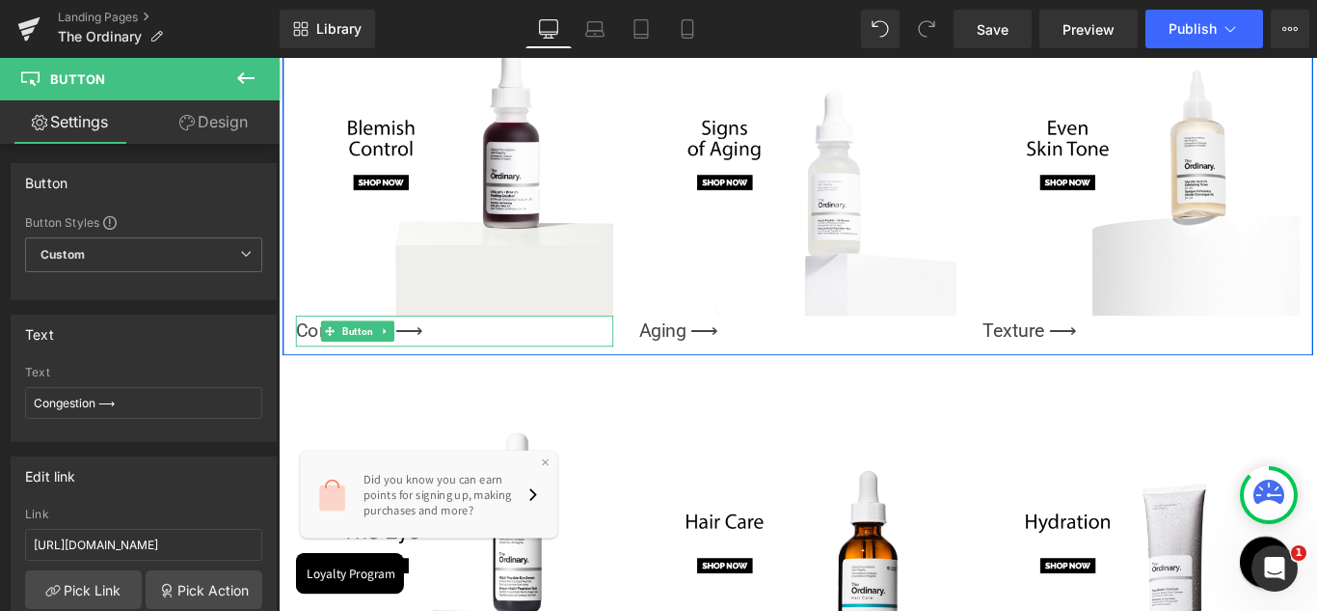
click at [469, 364] on div "Congestion ⟶" at bounding box center [476, 364] width 357 height 35
click at [558, 347] on div "Congestion ⟶" at bounding box center [476, 364] width 357 height 35
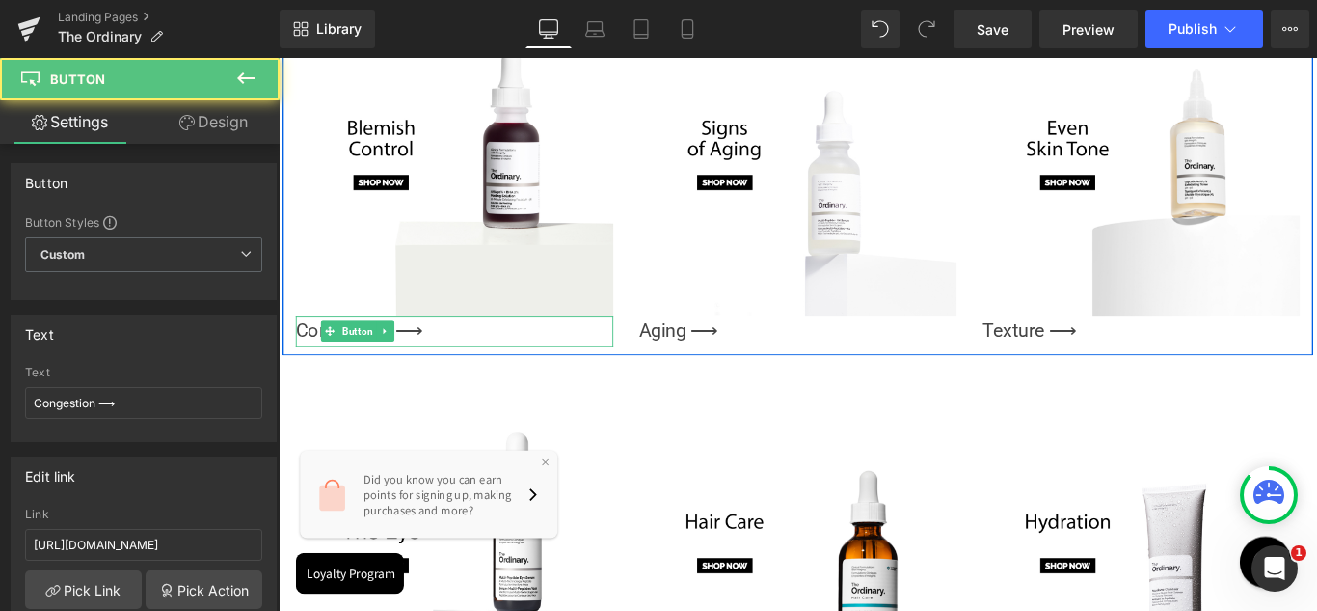
click at [307, 355] on span "Congestion ⟶" at bounding box center [369, 364] width 143 height 35
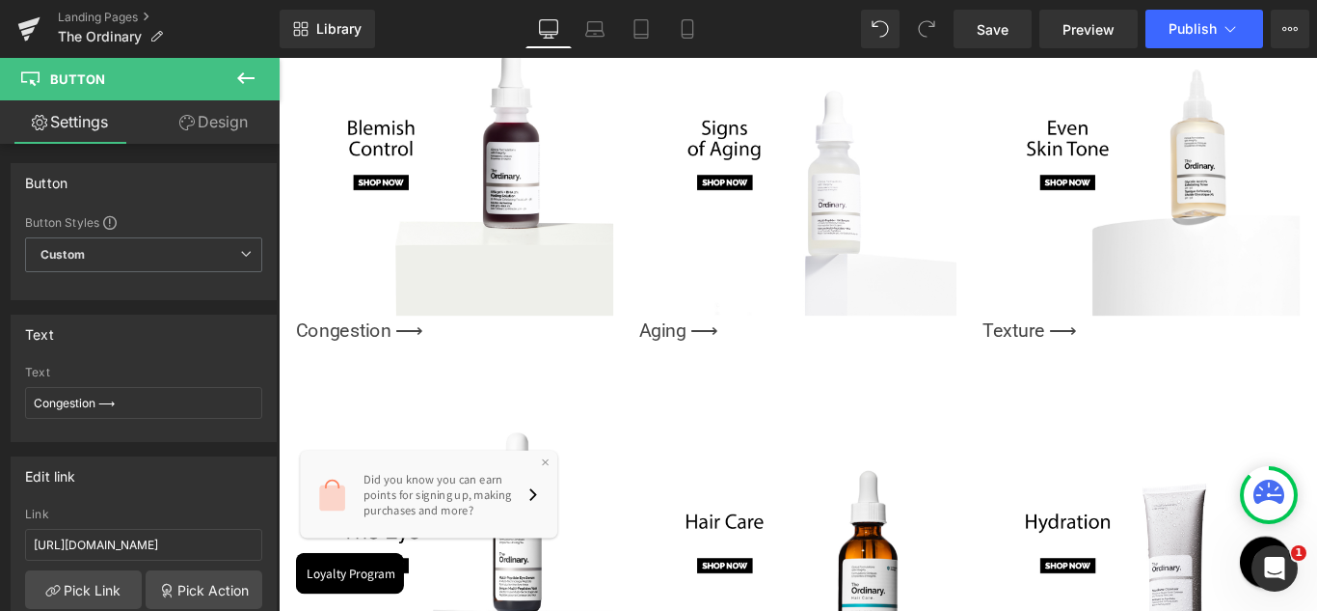
click at [258, 81] on button at bounding box center [246, 79] width 68 height 42
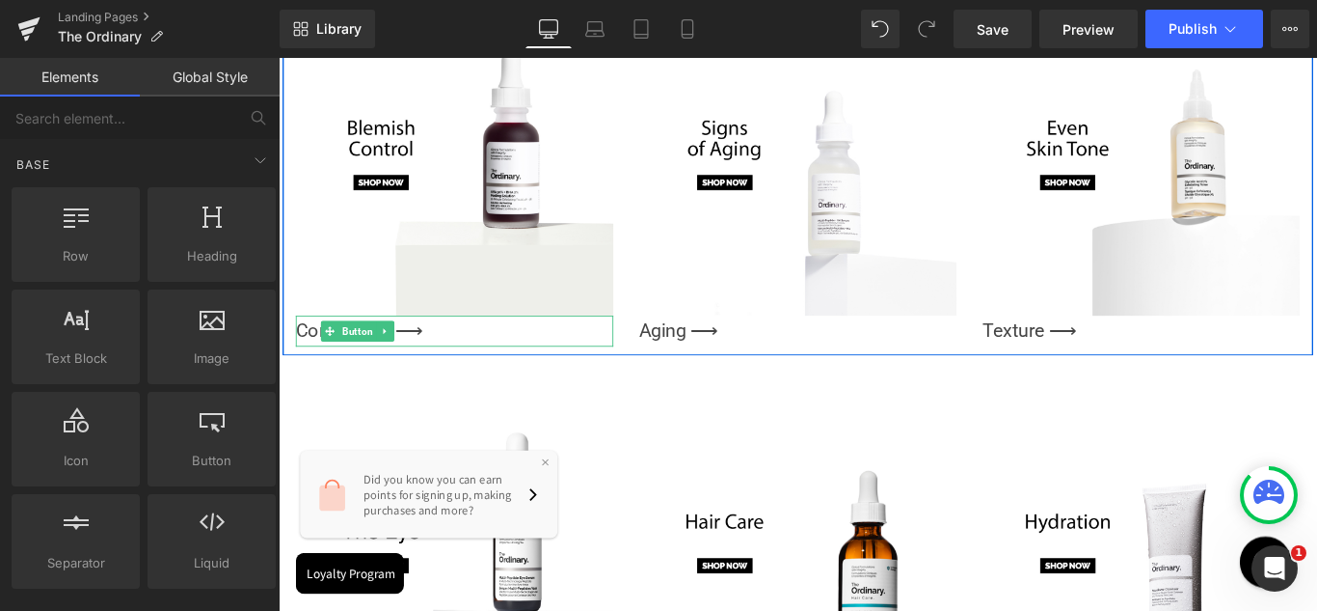
click at [442, 358] on div "Congestion ⟶" at bounding box center [476, 364] width 357 height 35
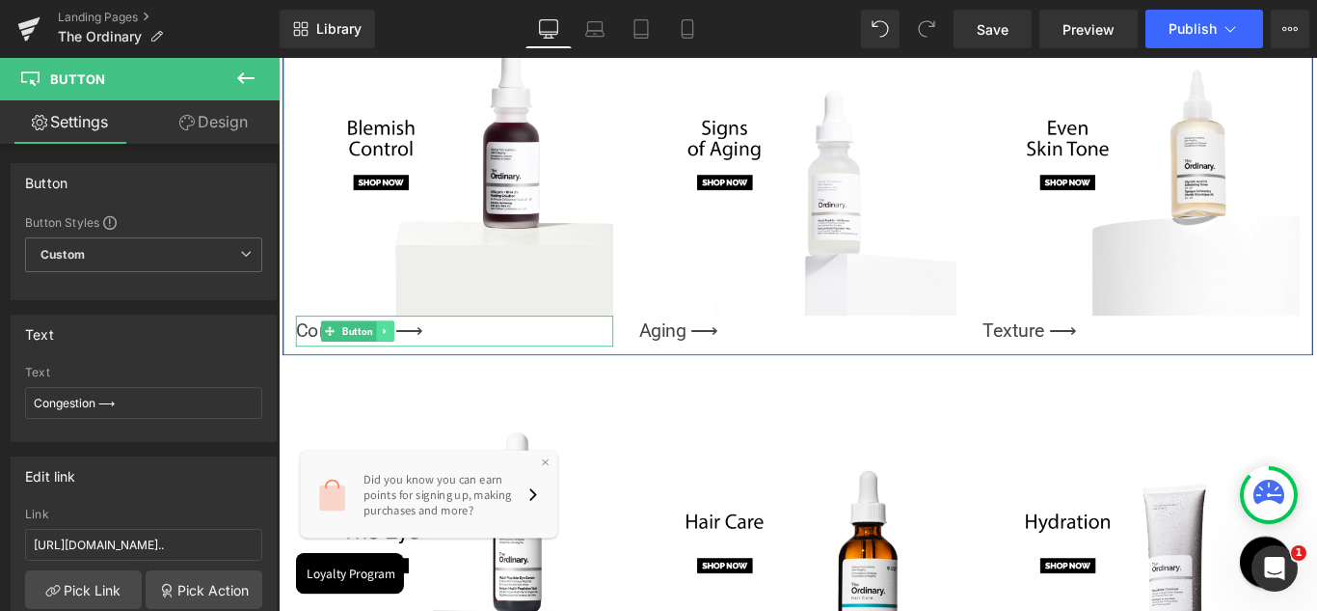
click at [395, 362] on icon at bounding box center [396, 365] width 3 height 7
click at [403, 360] on icon at bounding box center [408, 365] width 11 height 11
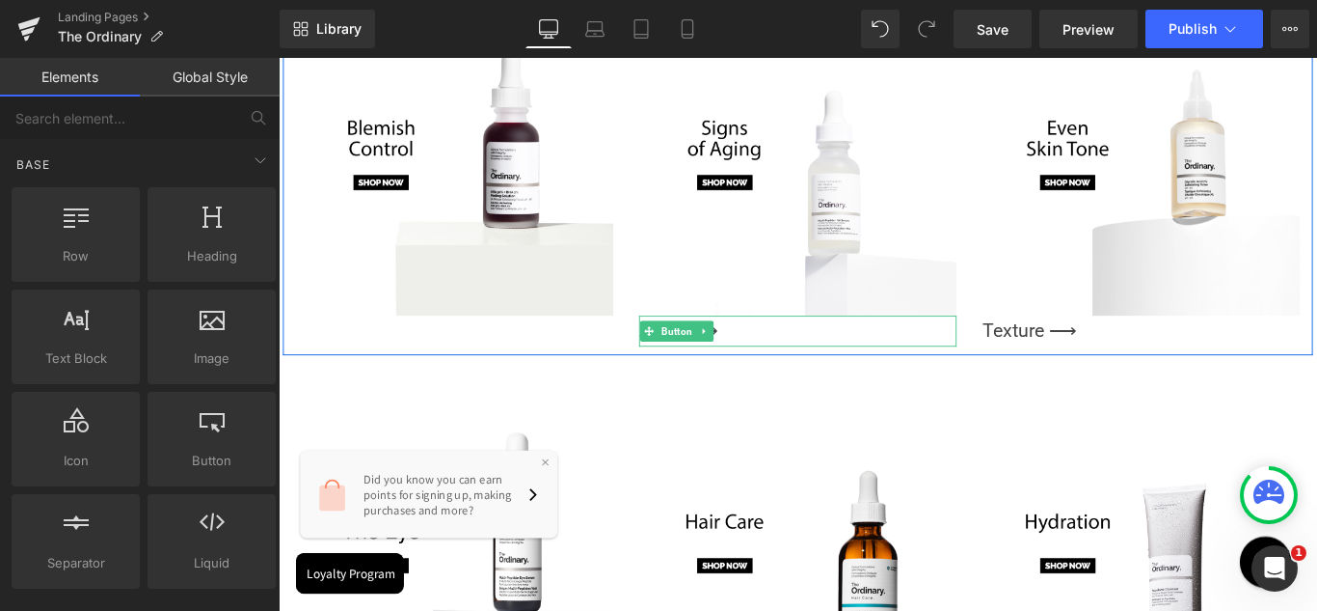
click at [811, 354] on div "Aging ⟶" at bounding box center [862, 364] width 357 height 35
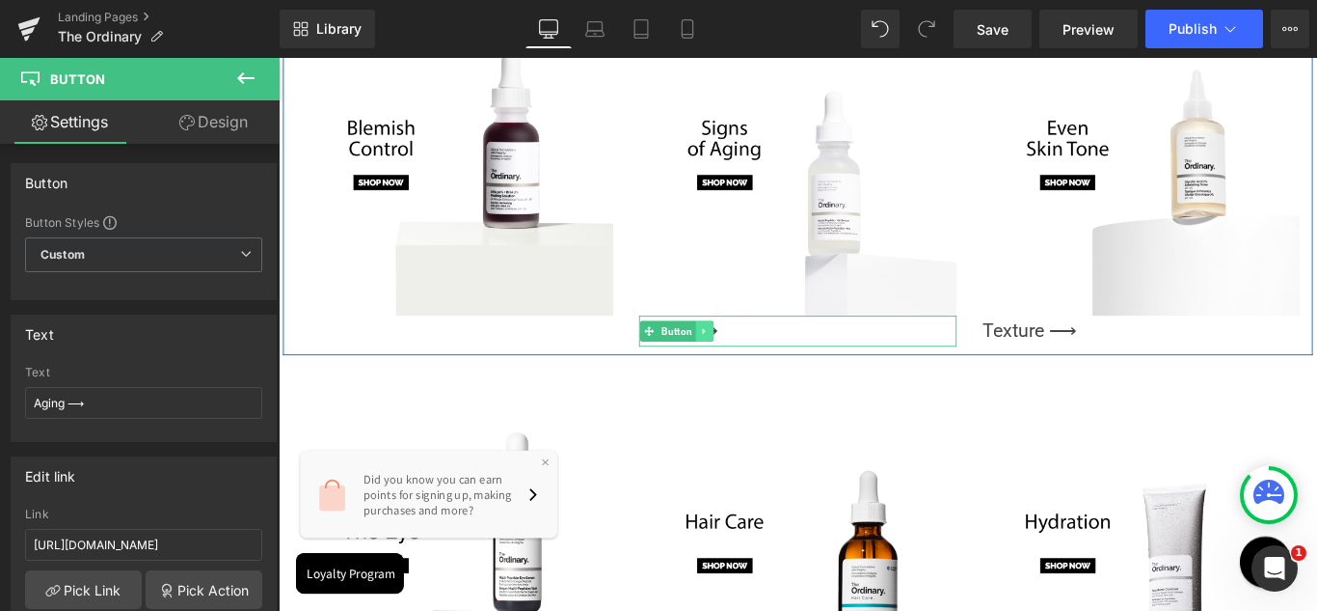
click at [752, 359] on icon at bounding box center [757, 365] width 11 height 12
click at [762, 360] on icon at bounding box center [767, 365] width 11 height 11
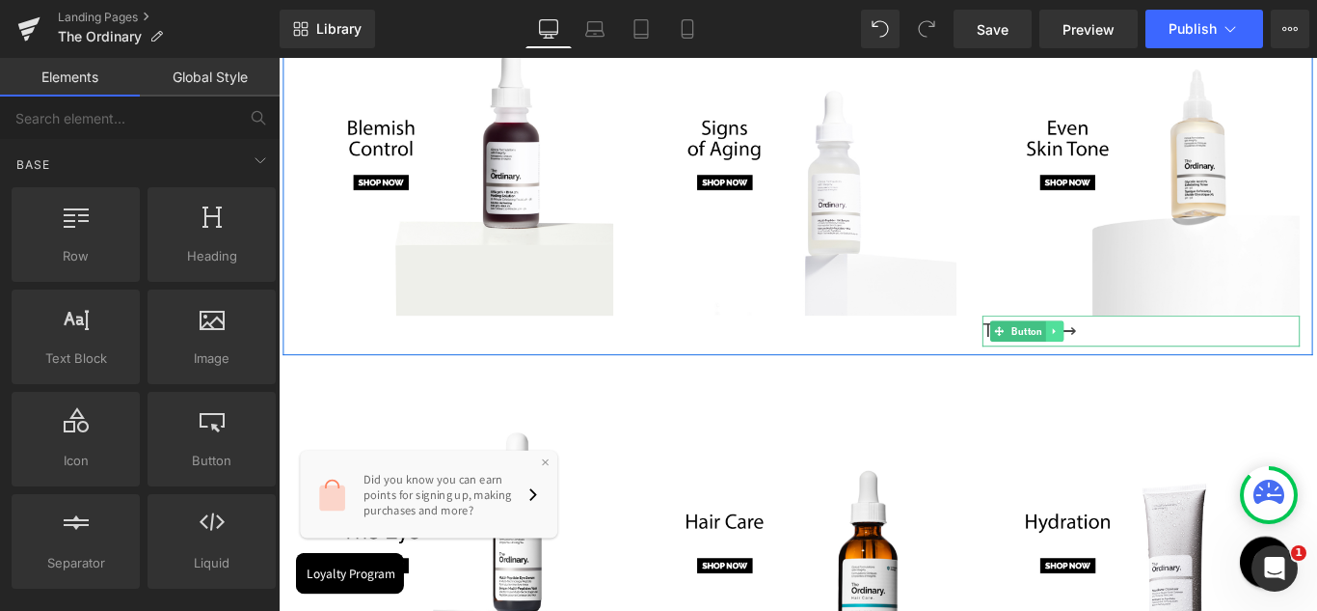
click at [1141, 353] on link at bounding box center [1151, 364] width 20 height 23
click at [1155, 359] on icon at bounding box center [1160, 365] width 11 height 12
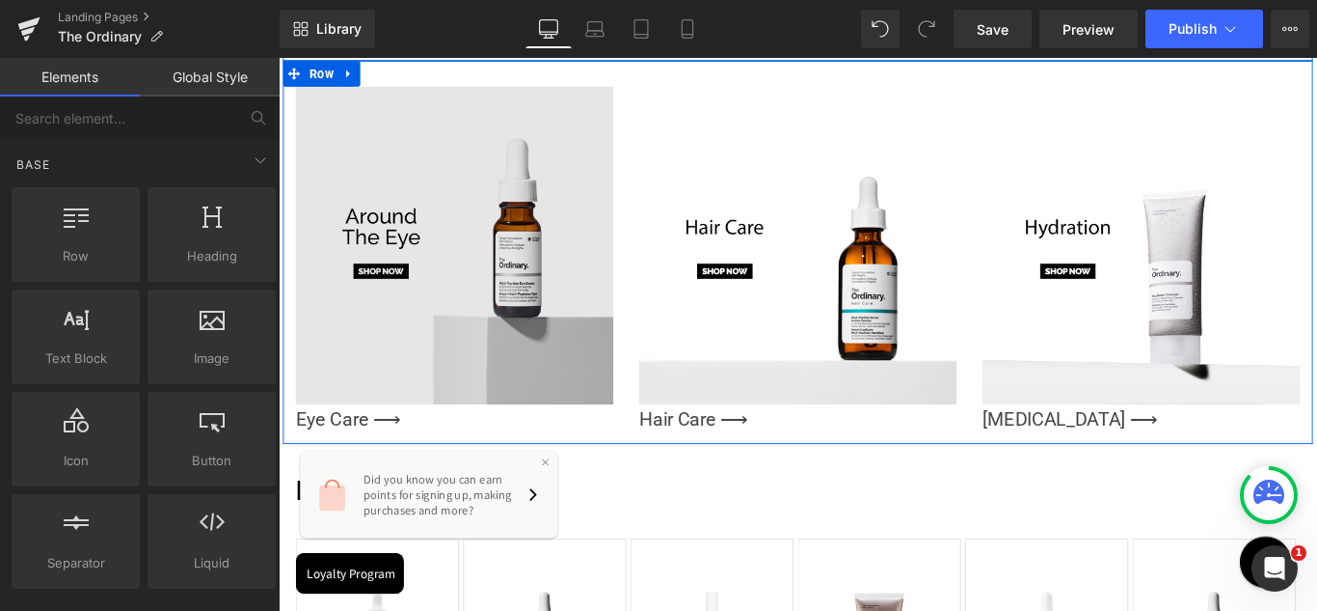
scroll to position [2122, 0]
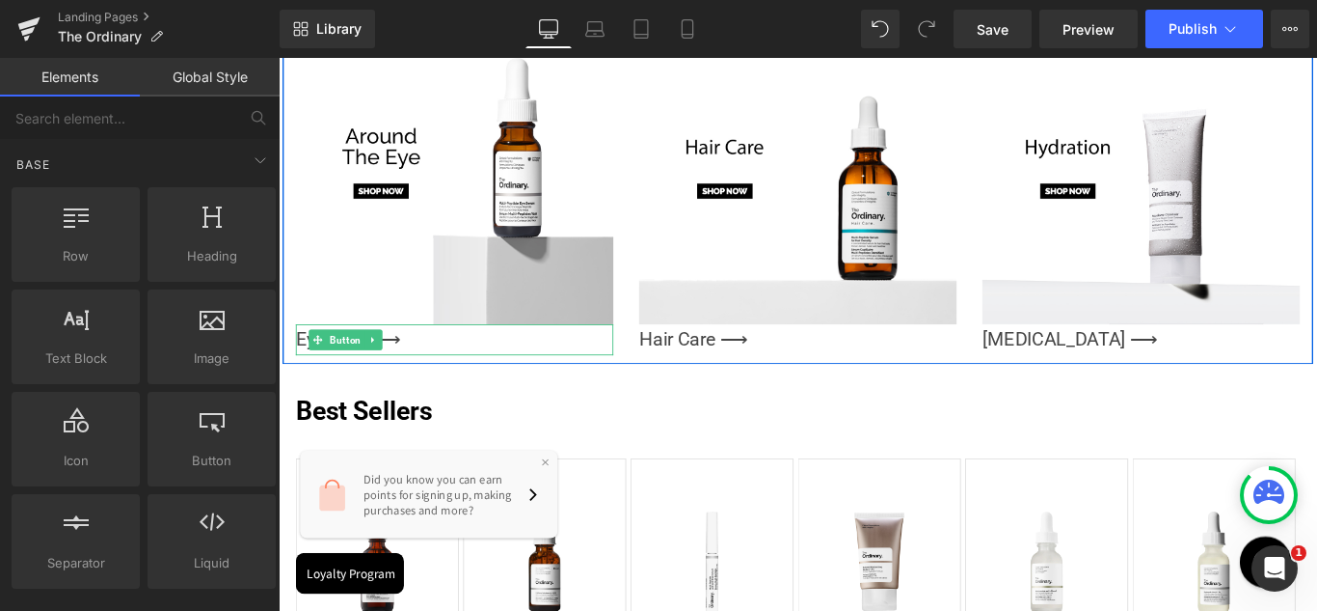
click at [380, 368] on icon at bounding box center [385, 374] width 11 height 12
click at [397, 363] on link at bounding box center [395, 374] width 20 height 23
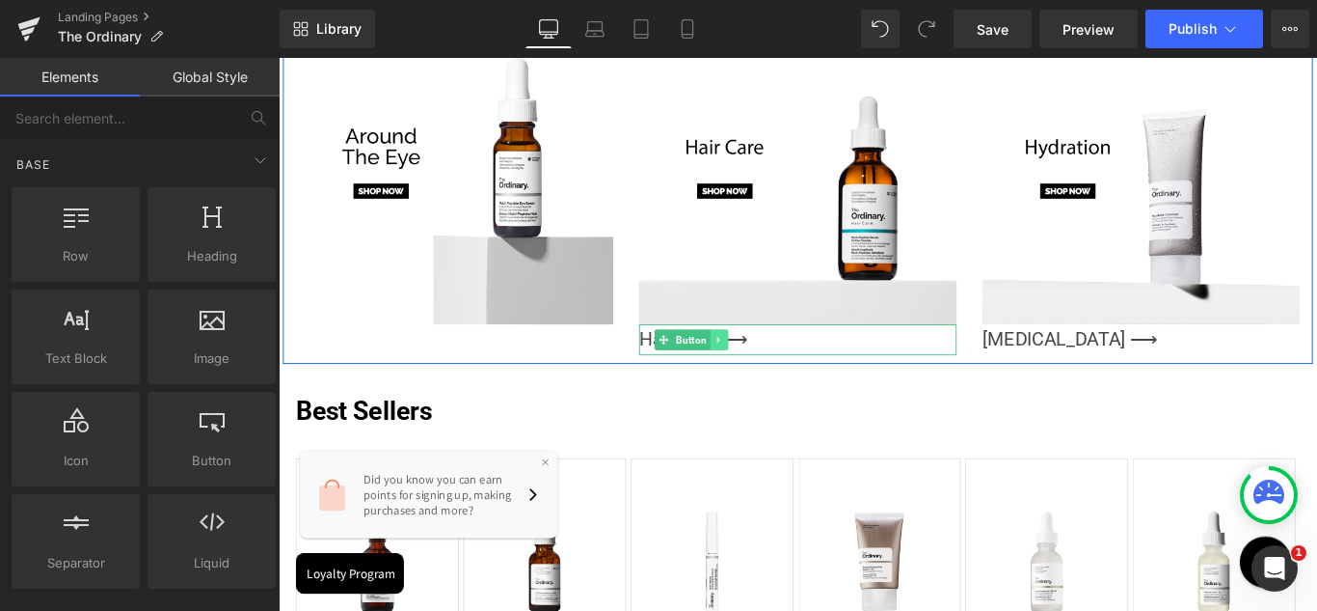
click at [769, 368] on icon at bounding box center [774, 374] width 11 height 12
click at [775, 371] on link at bounding box center [784, 374] width 20 height 23
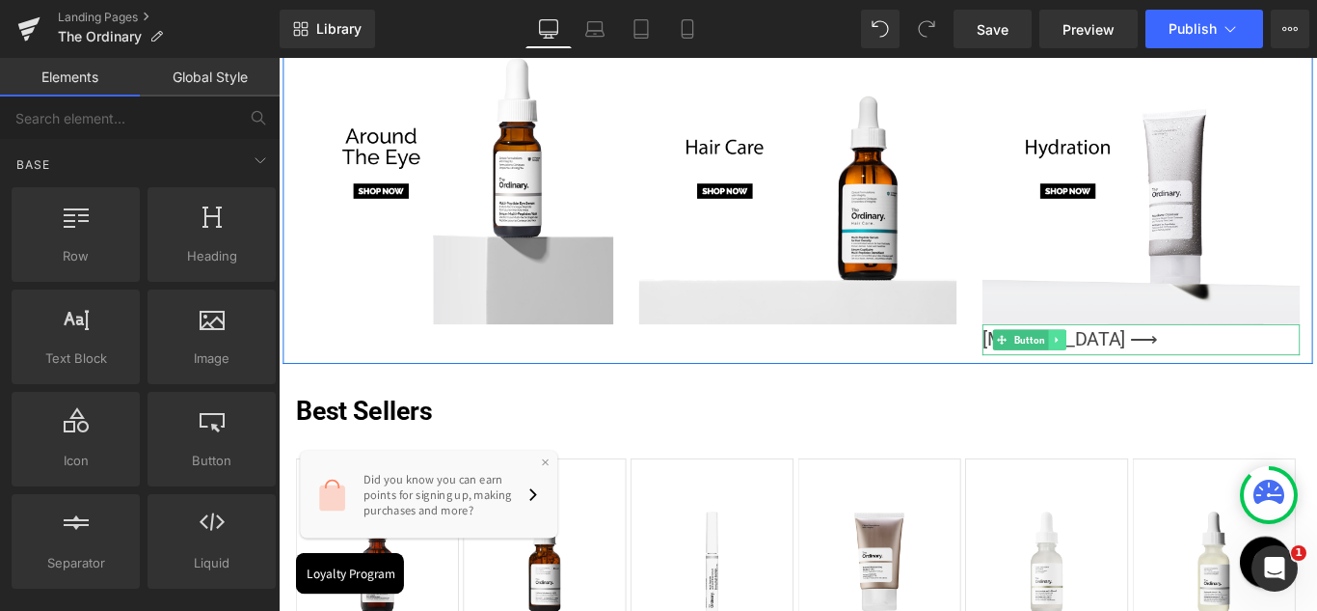
click at [1149, 368] on icon at bounding box center [1154, 374] width 11 height 12
click at [1158, 368] on icon at bounding box center [1163, 374] width 11 height 12
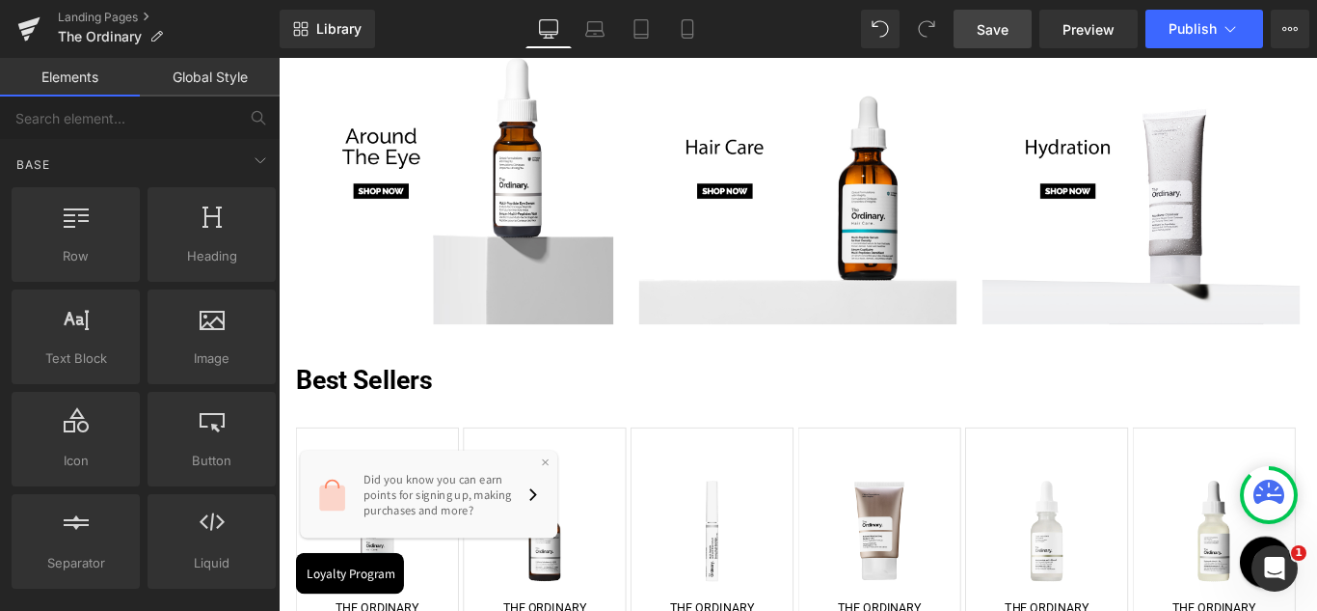
click at [1018, 35] on link "Save" at bounding box center [993, 29] width 78 height 39
click at [576, 461] on icon at bounding box center [576, 466] width 12 height 12
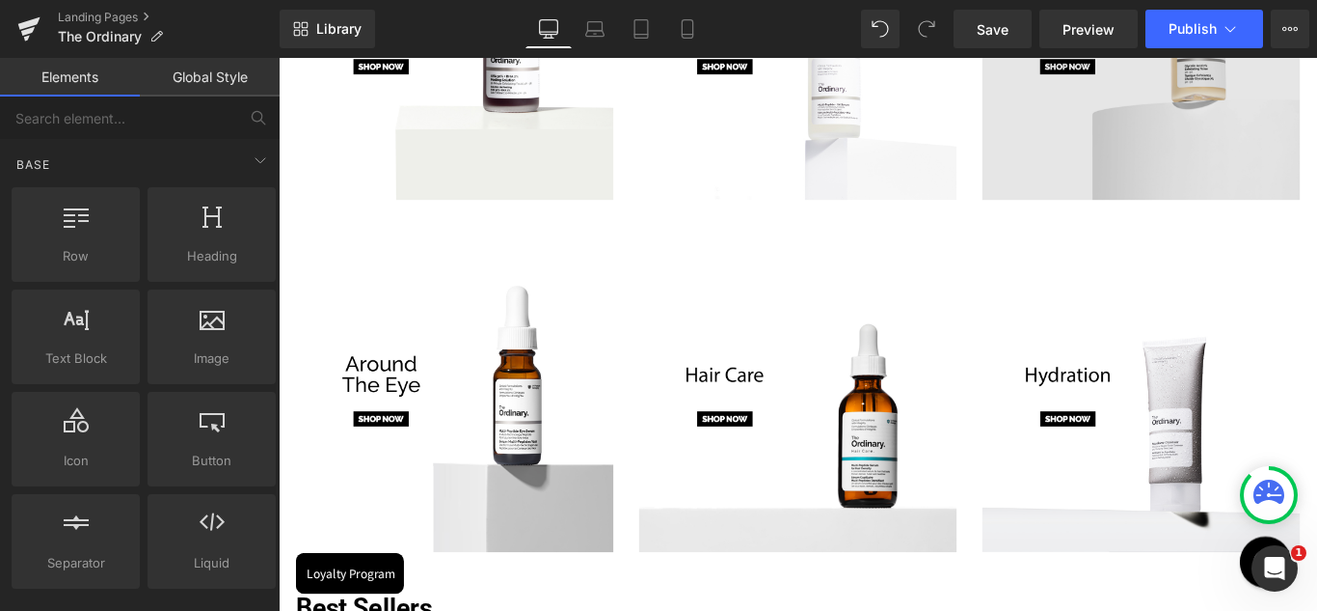
scroll to position [1833, 0]
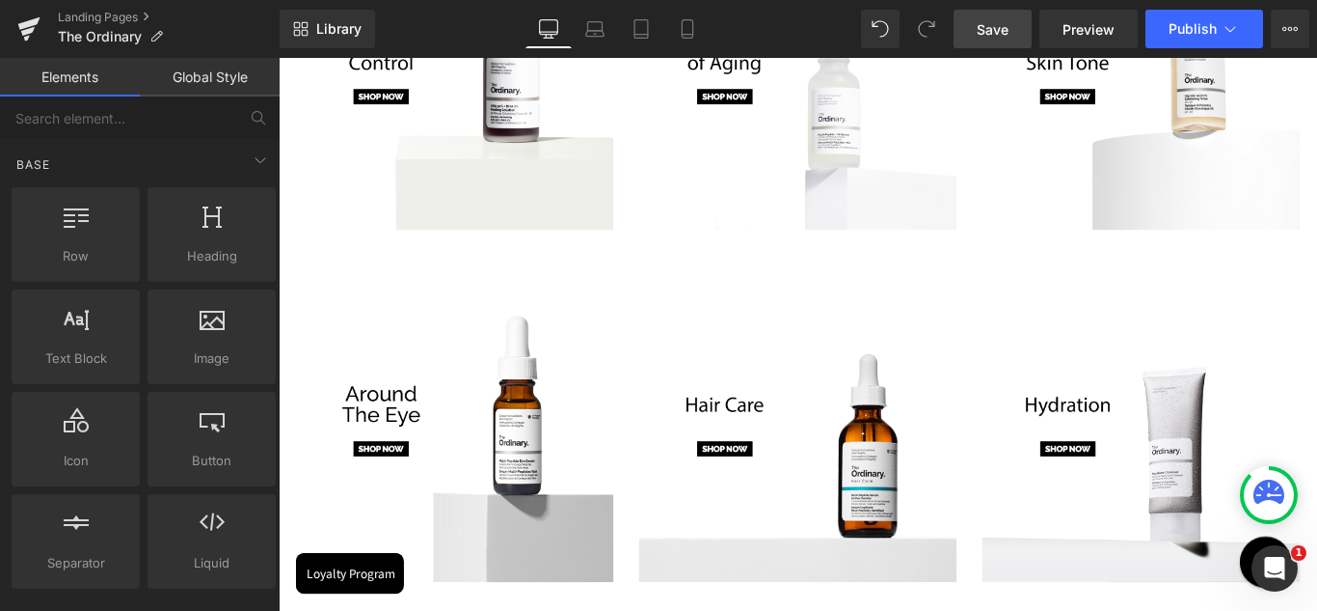
click at [999, 17] on link "Save" at bounding box center [993, 29] width 78 height 39
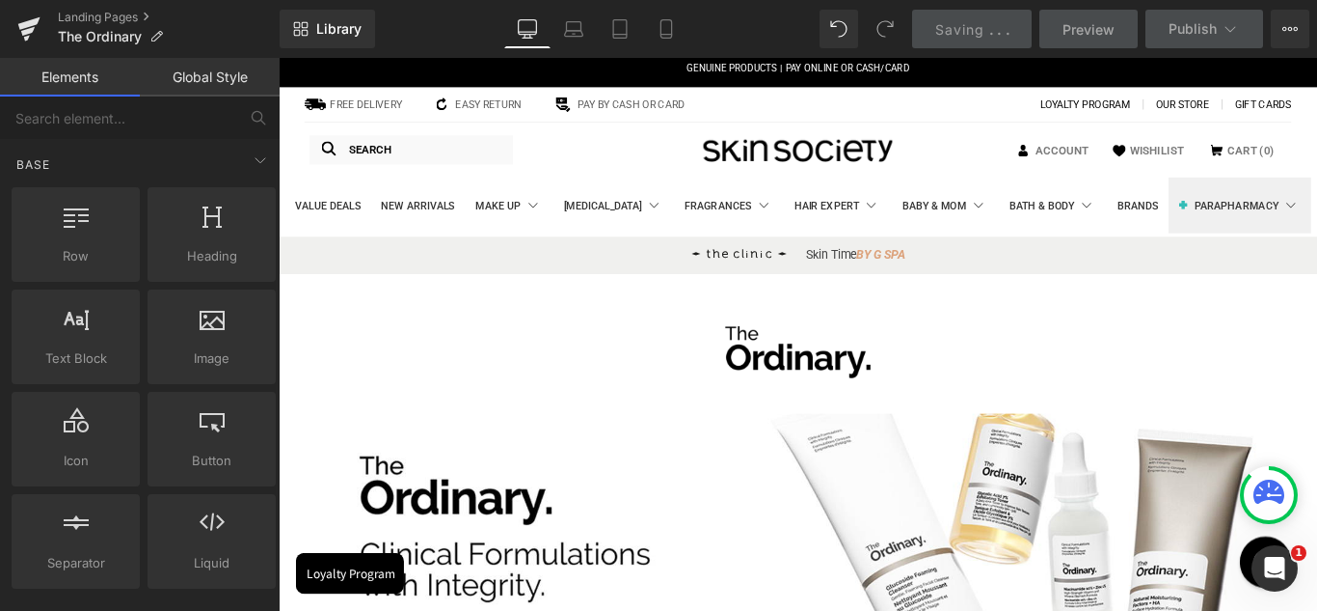
scroll to position [0, 0]
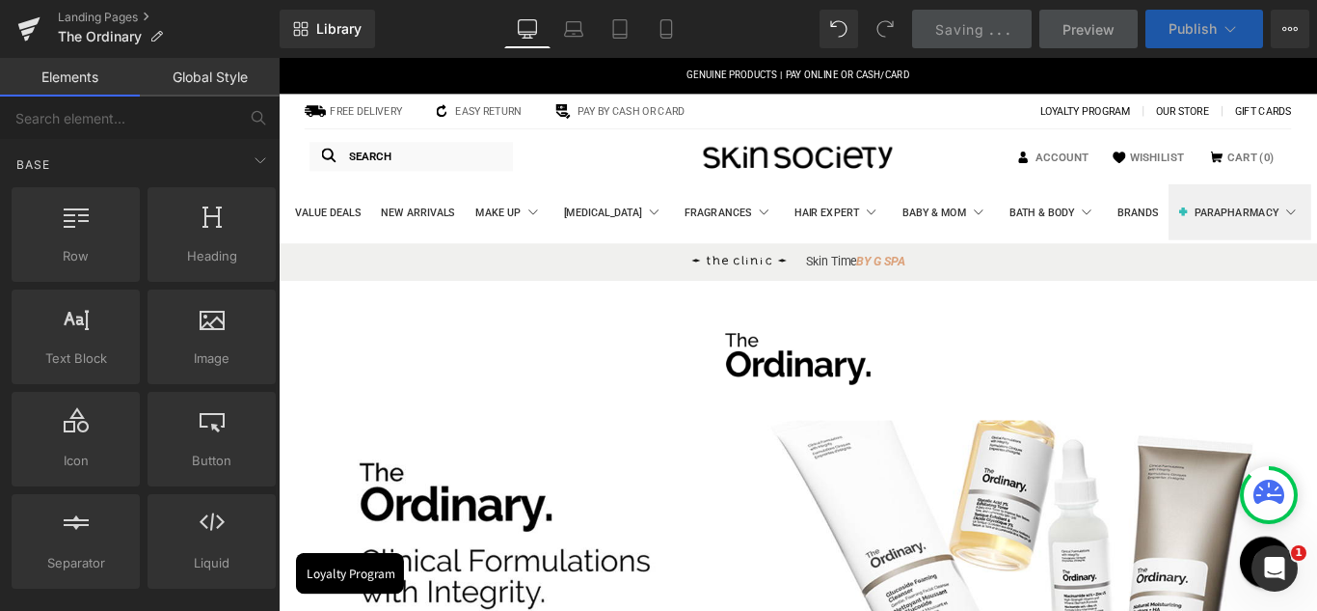
click at [1173, 31] on span "Publish" at bounding box center [1193, 28] width 48 height 15
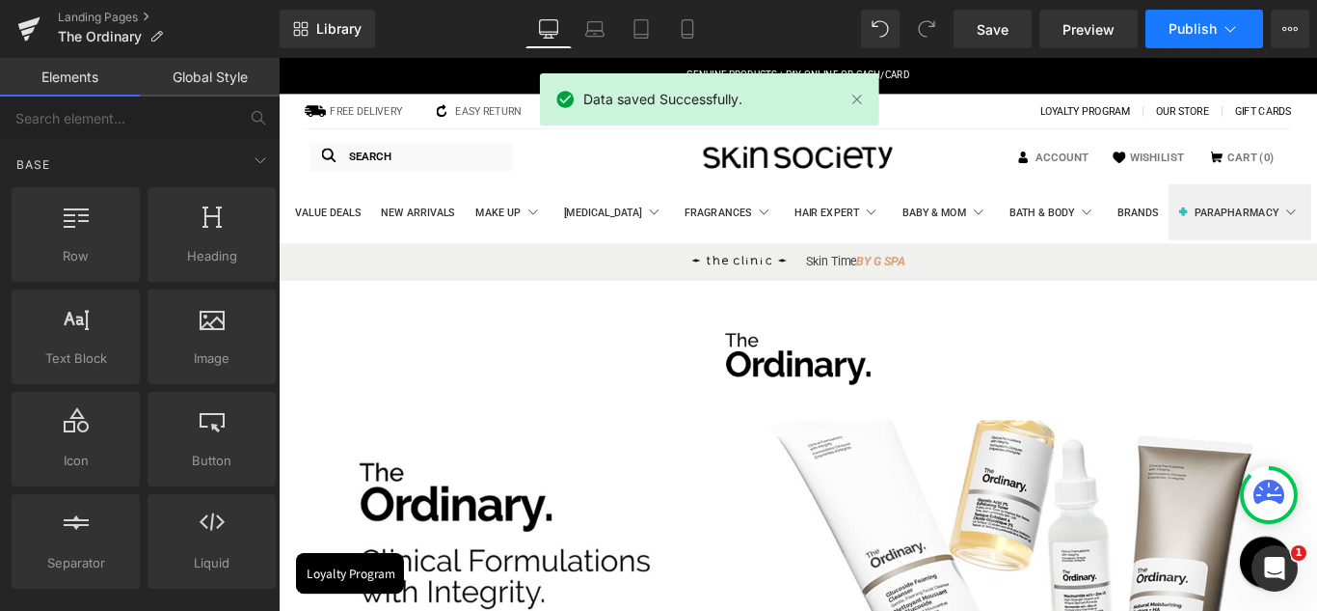
click at [1173, 31] on span "Publish" at bounding box center [1193, 28] width 48 height 15
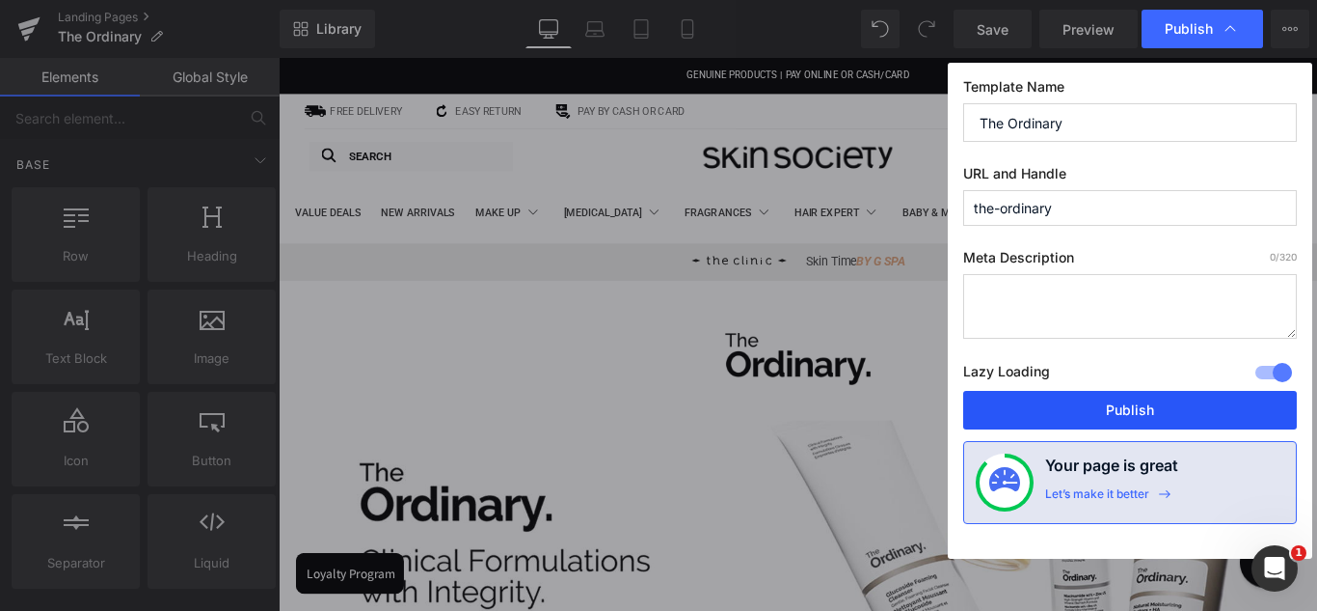
click at [1157, 400] on button "Publish" at bounding box center [1131, 410] width 334 height 39
